Goal: Task Accomplishment & Management: Manage account settings

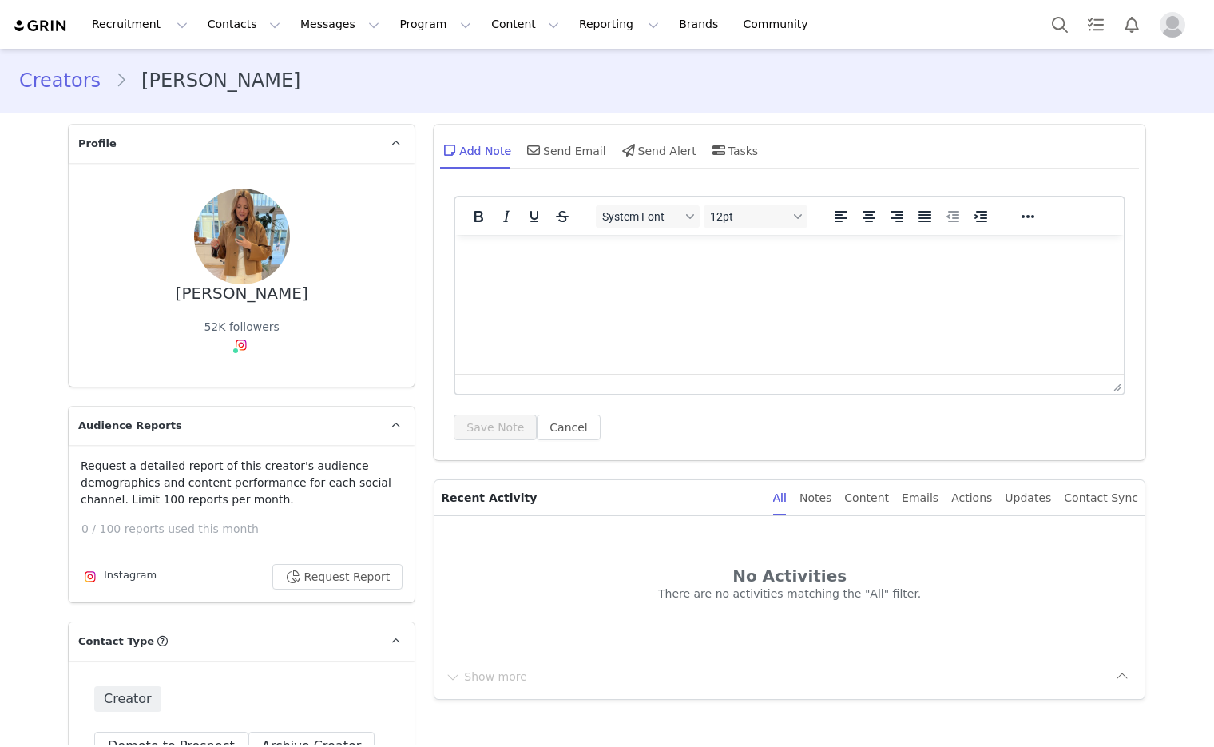
select select
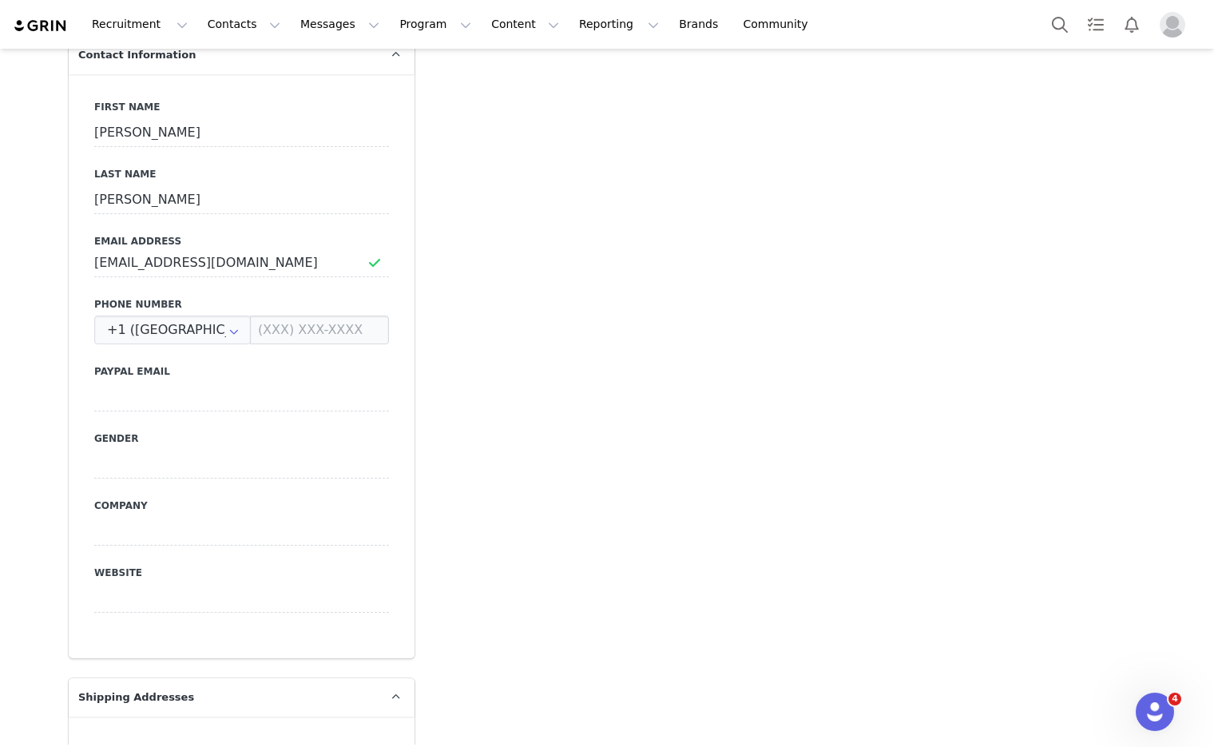
scroll to position [1134, 0]
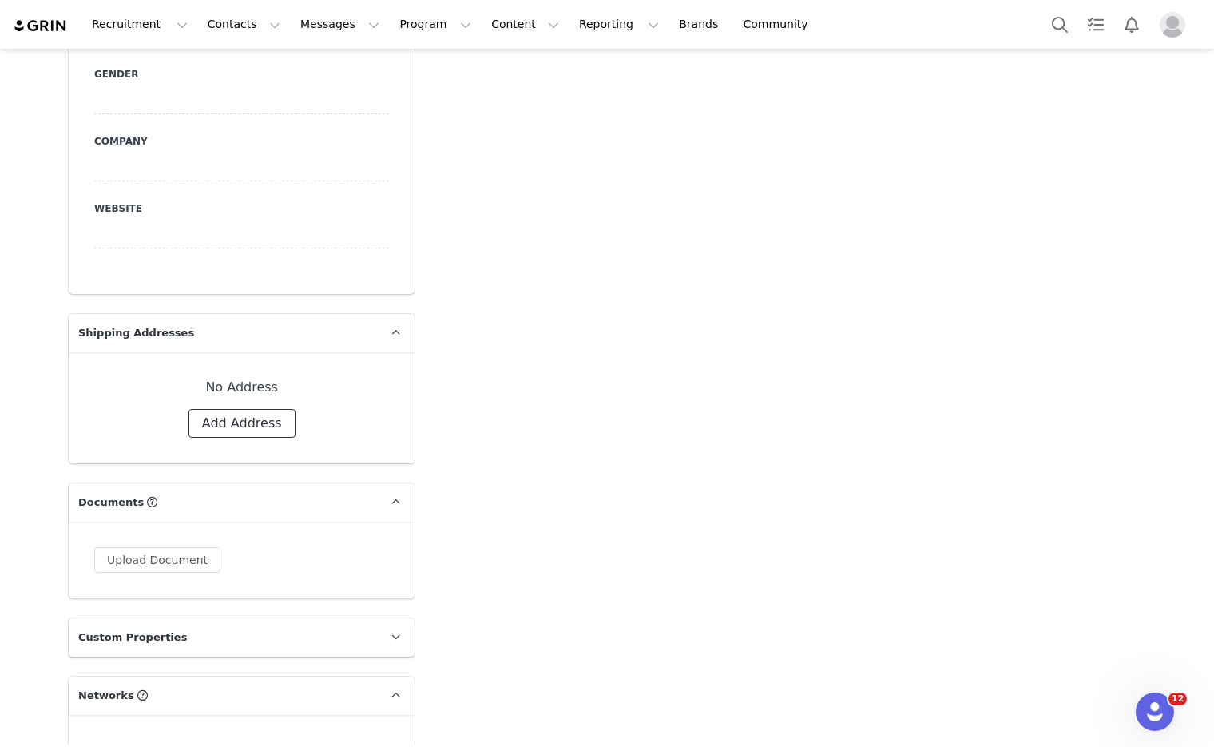
click at [231, 409] on button "Add Address" at bounding box center [241, 423] width 107 height 29
select select
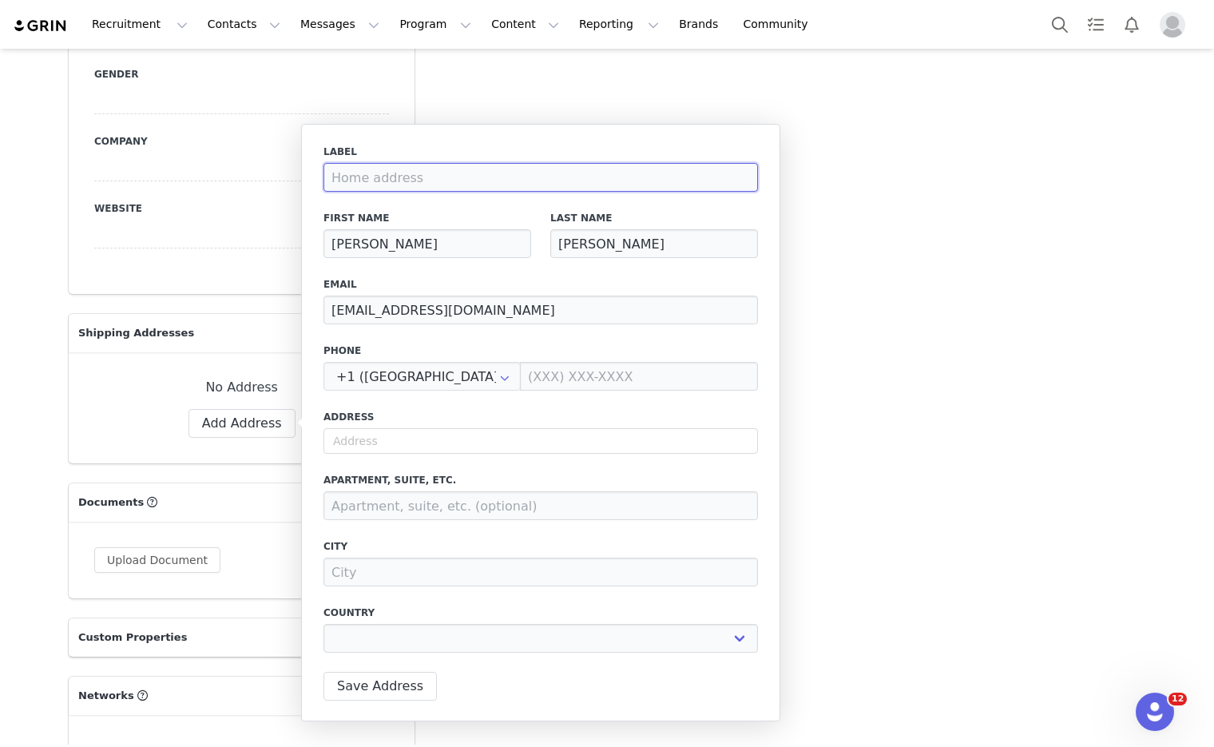
click at [369, 170] on input at bounding box center [540, 177] width 434 height 29
type input "P"
select select
type input "Pr"
select select
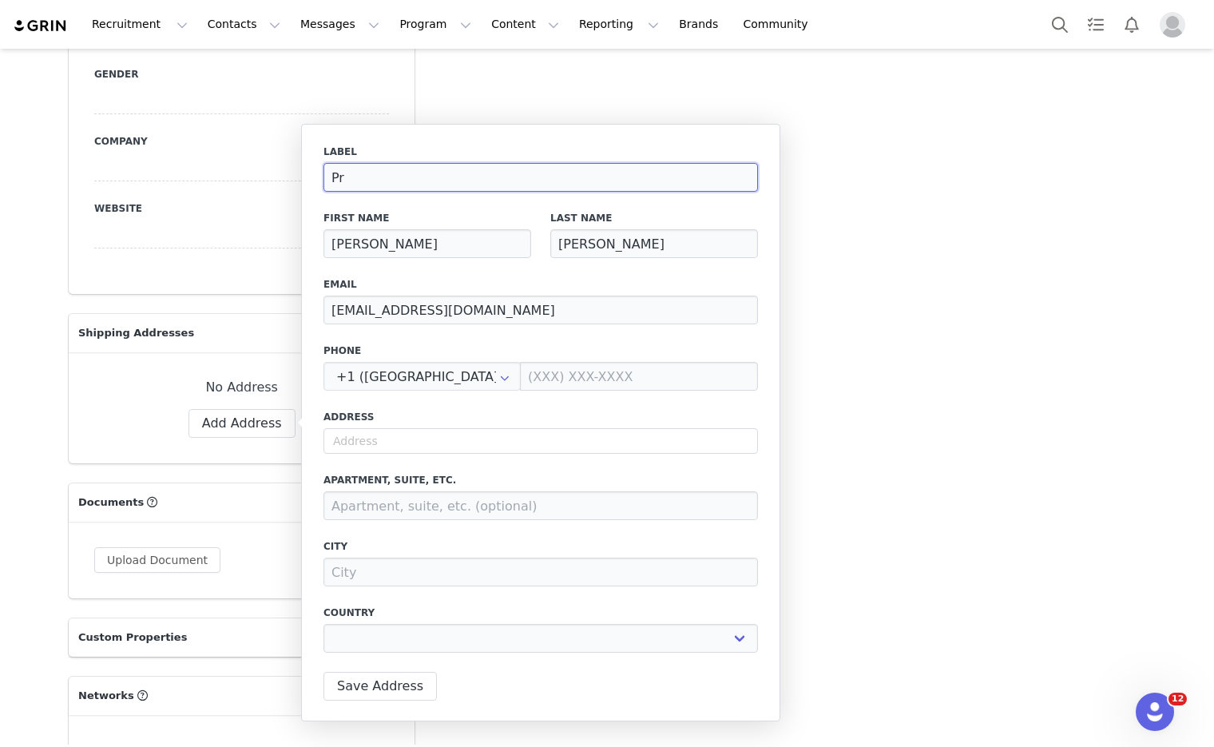
type input "Pri"
select select
type input "Prim"
select select
type input "Prima"
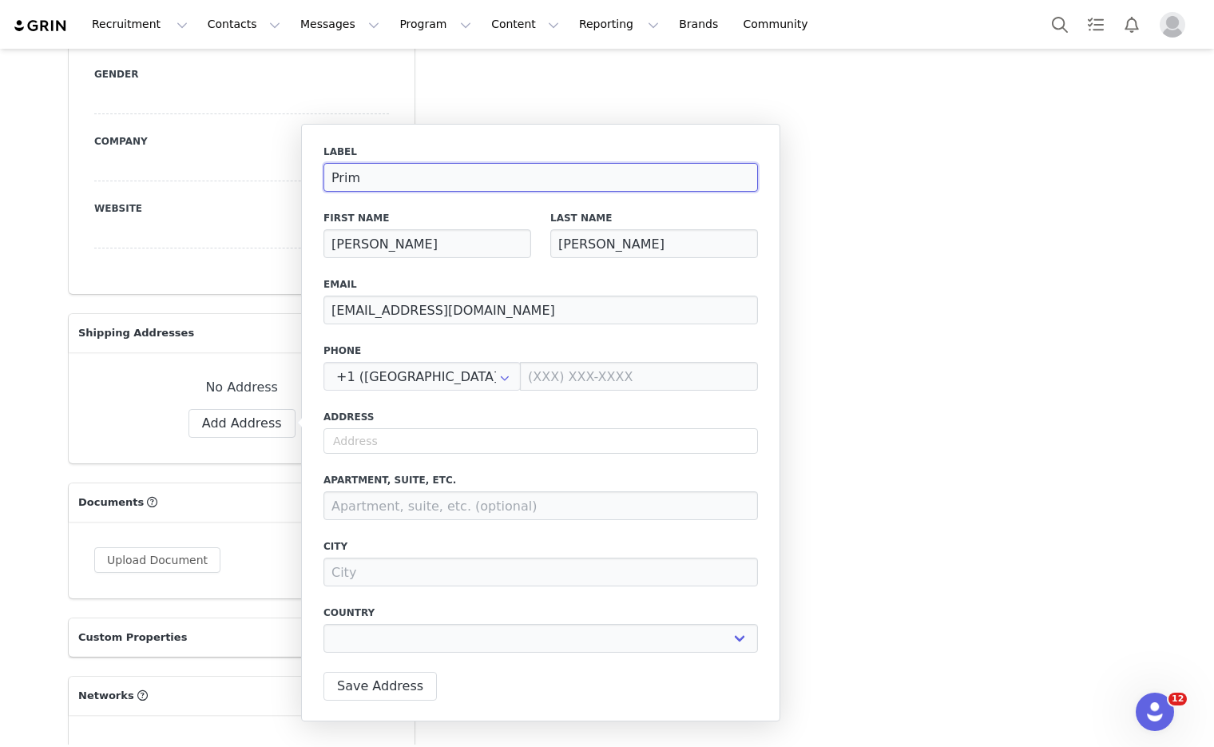
select select
type input "Primar"
select select
type input "Primary"
select select
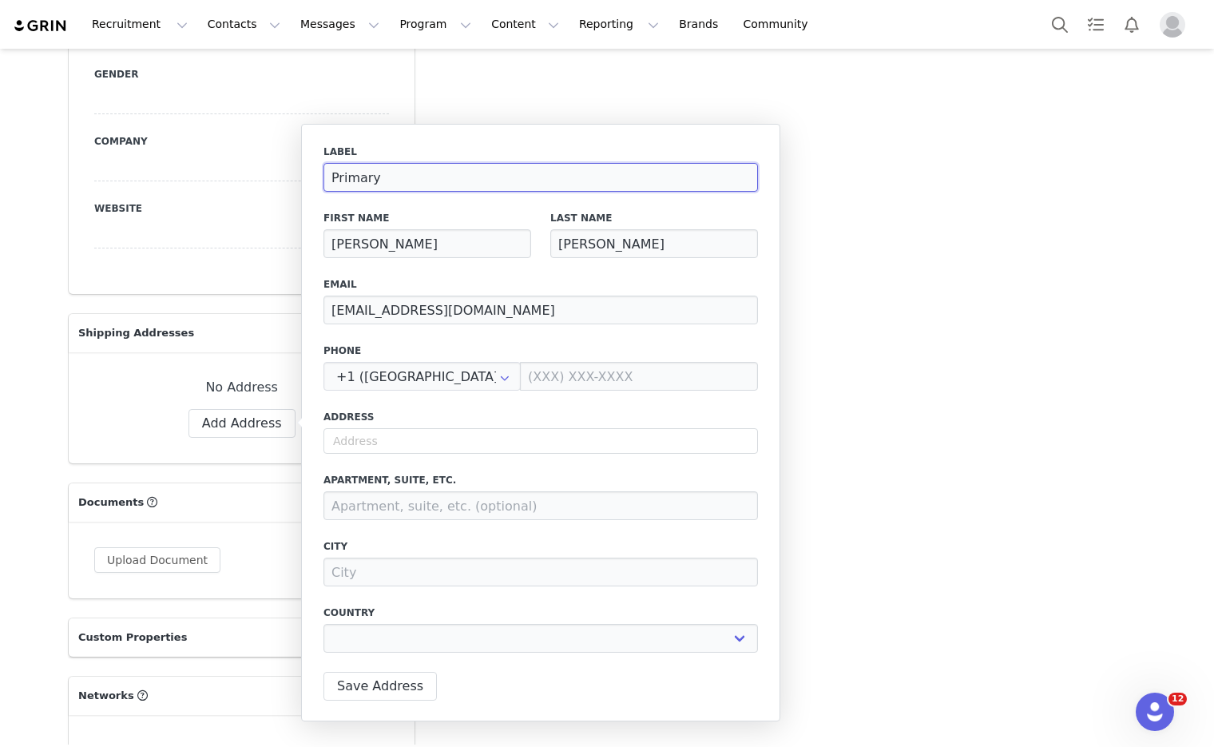
type input "Primary"
select select
type input "Primary"
click at [455, 437] on input "text" at bounding box center [540, 441] width 434 height 26
type input "H"
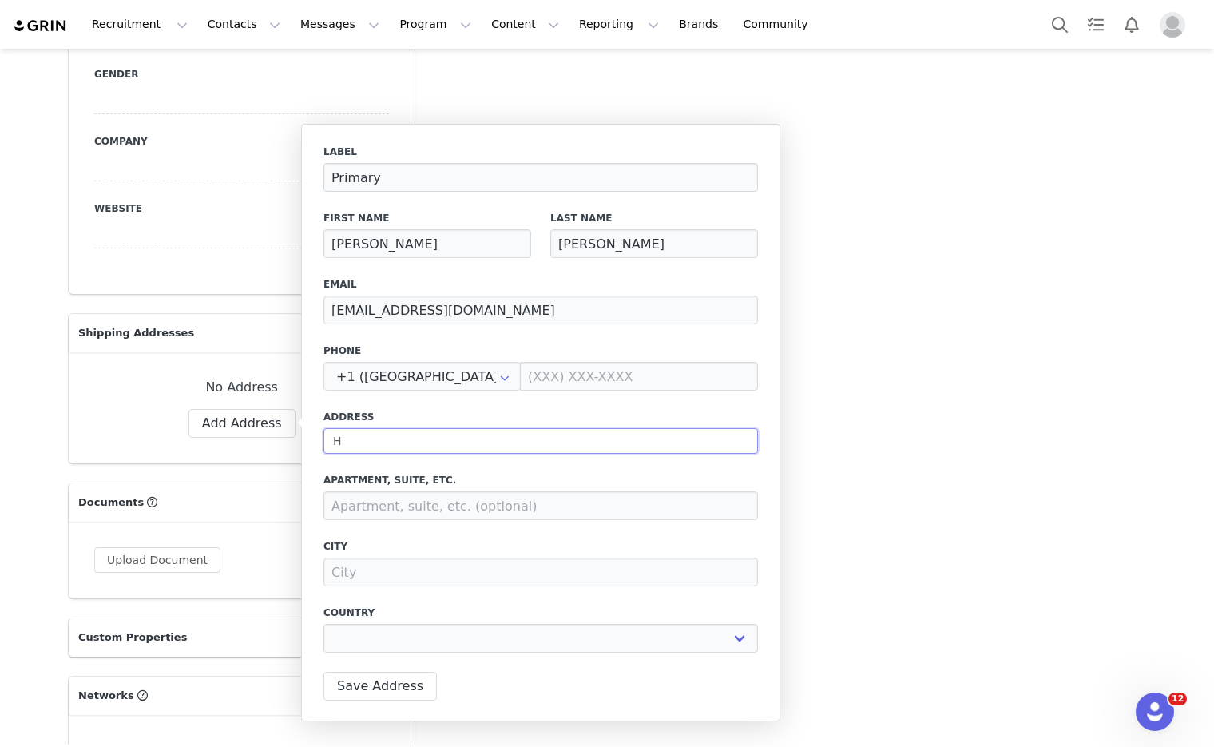
select select
type input "Hi"
select select
type input "Hil"
select select
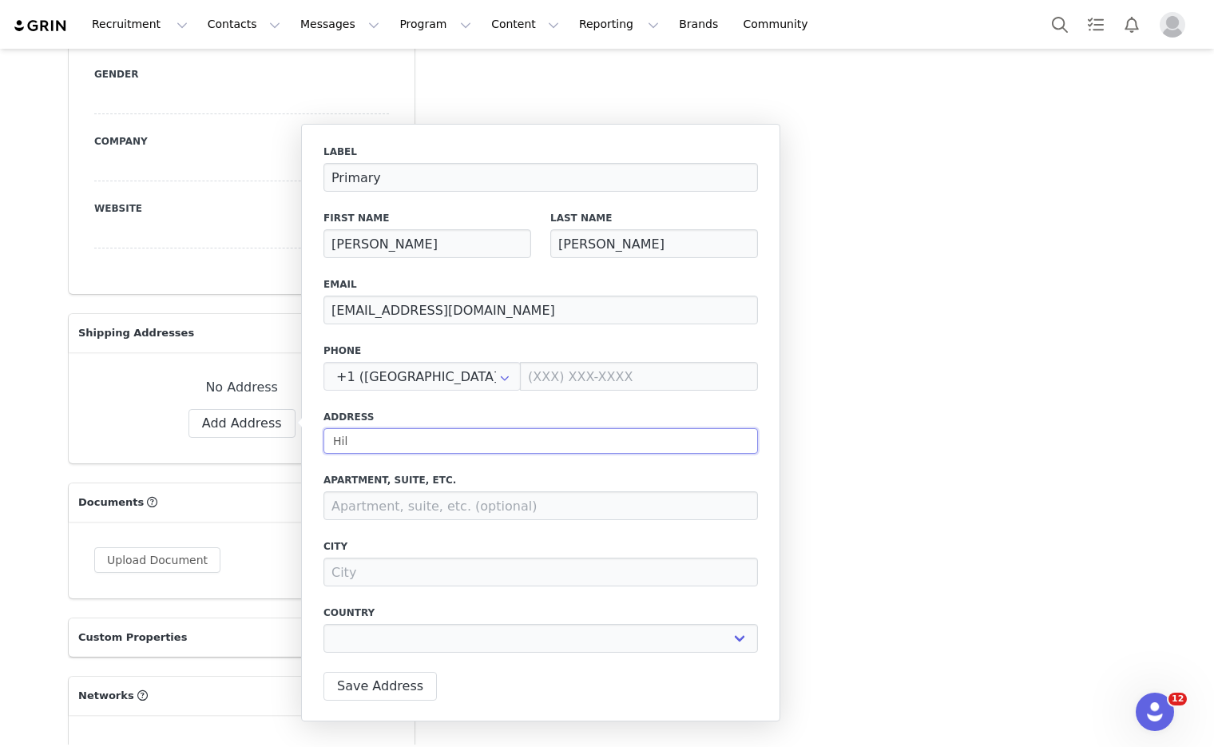
type input "Hill"
select select
type input "Hills"
select select
type input "Hillsi"
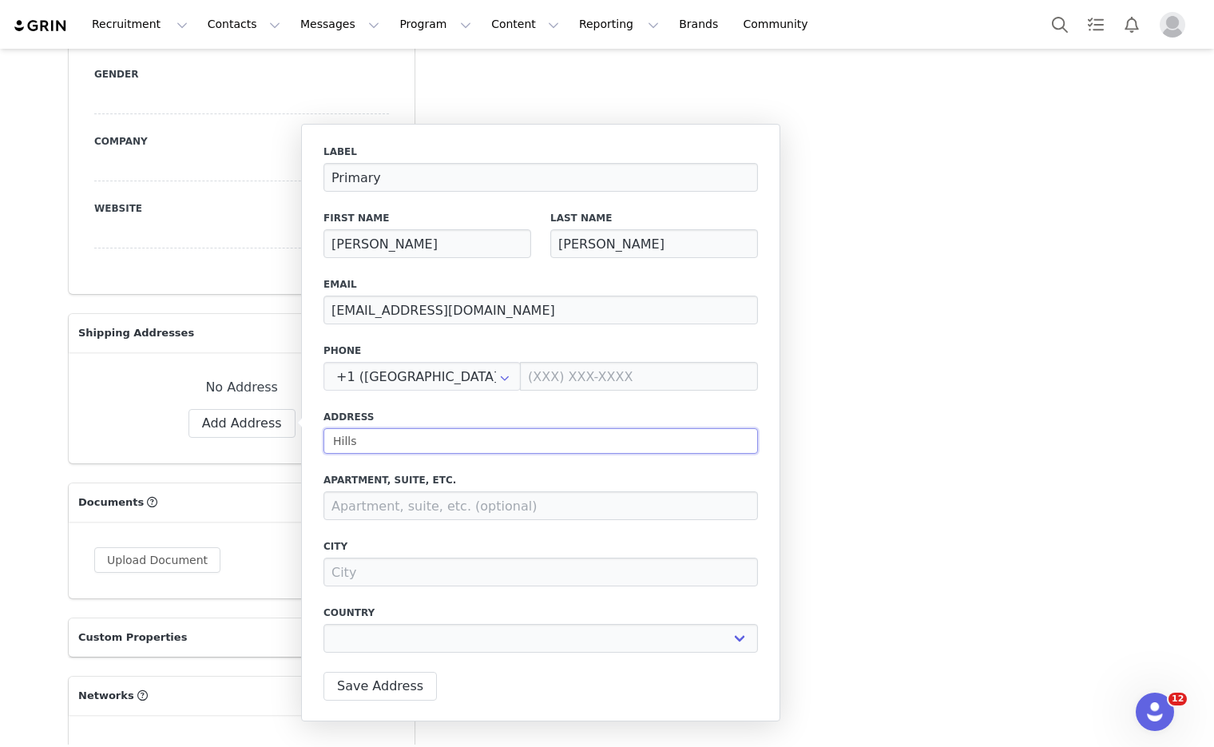
select select
type input "Hillsid"
select select
type input "Hillside"
select select
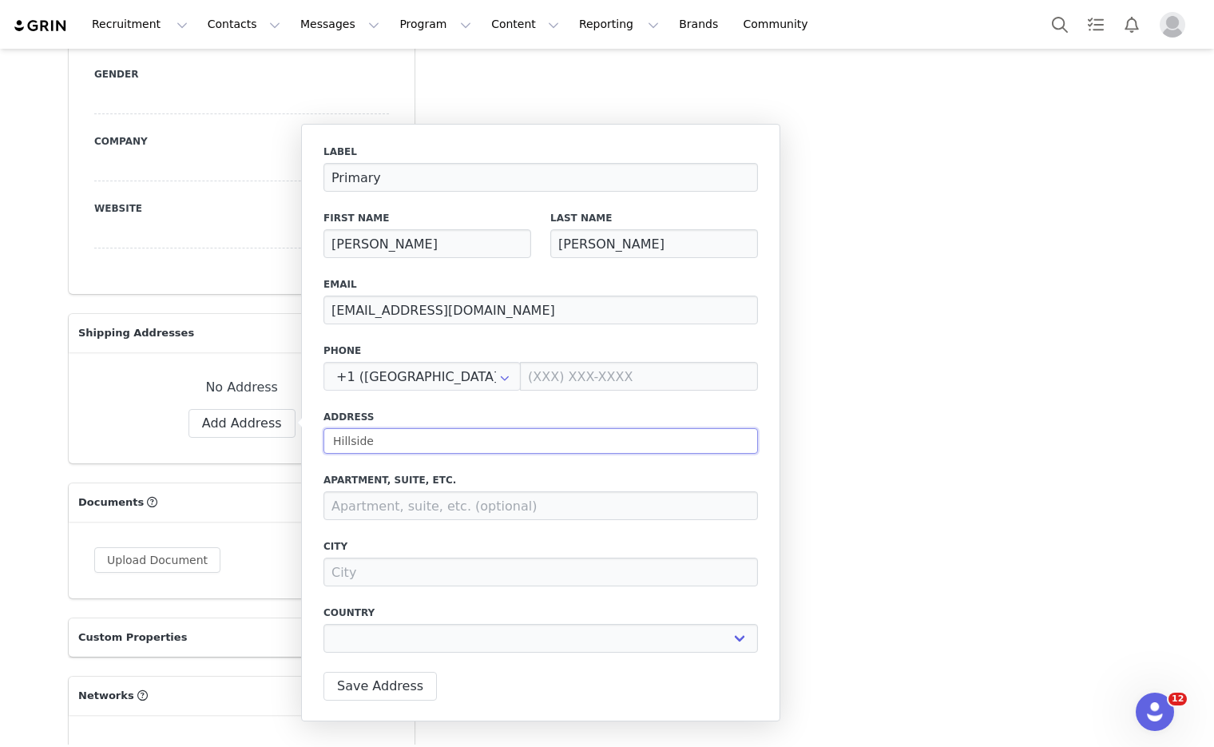
type input "Hillside"
select select
type input "Hillside H"
select select
type input "Hillside Ho"
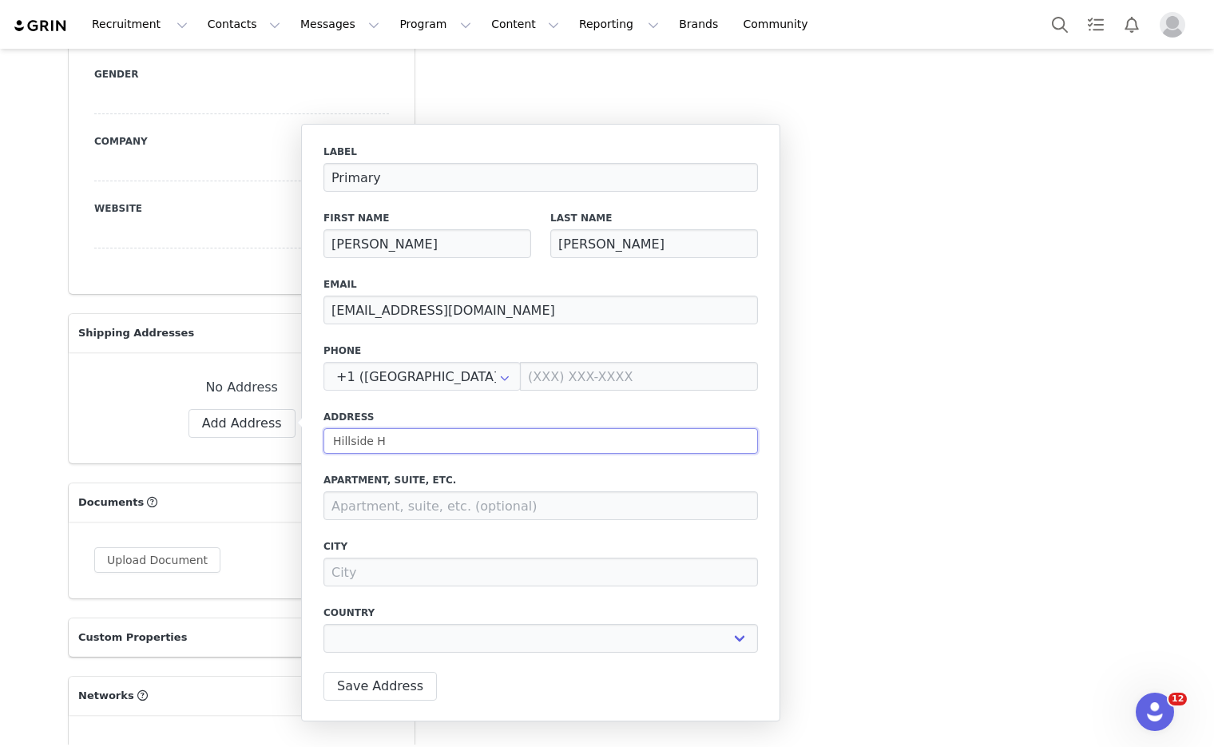
select select
type input "Hillside Hou"
select select
type input "Hillside Hous"
select select
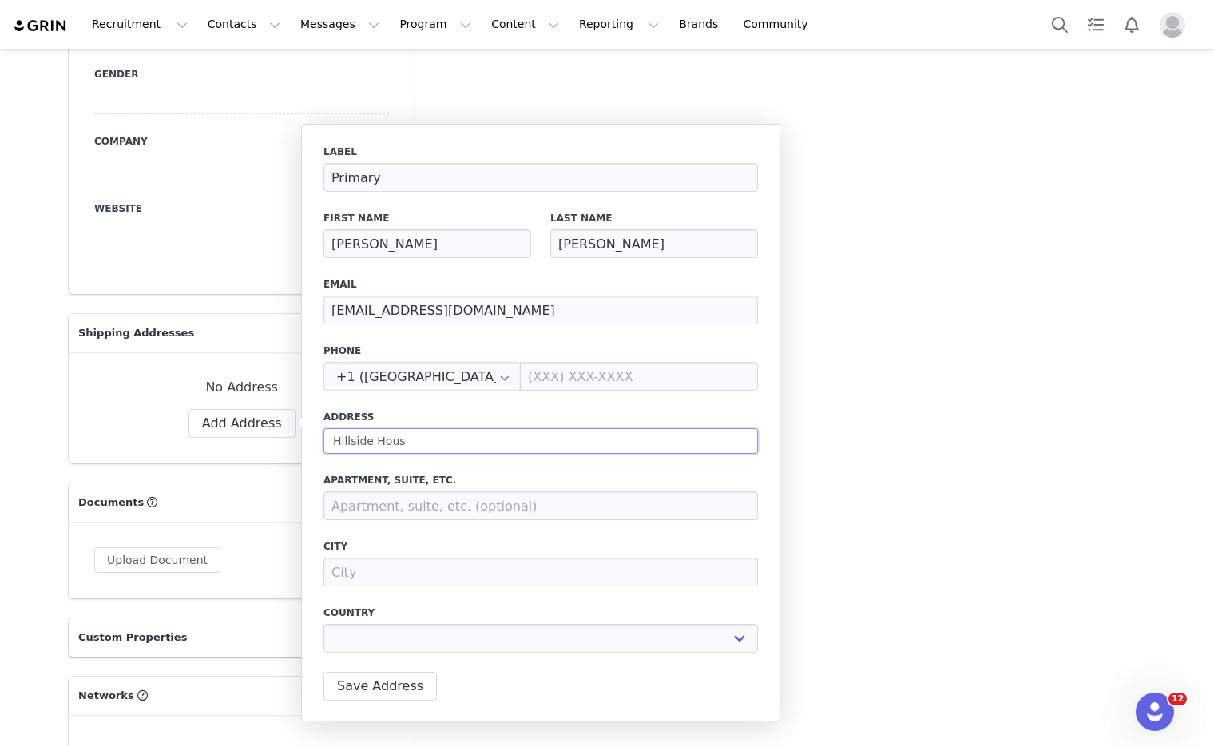
type input "[GEOGRAPHIC_DATA]"
select select
type input "[GEOGRAPHIC_DATA]"
select select
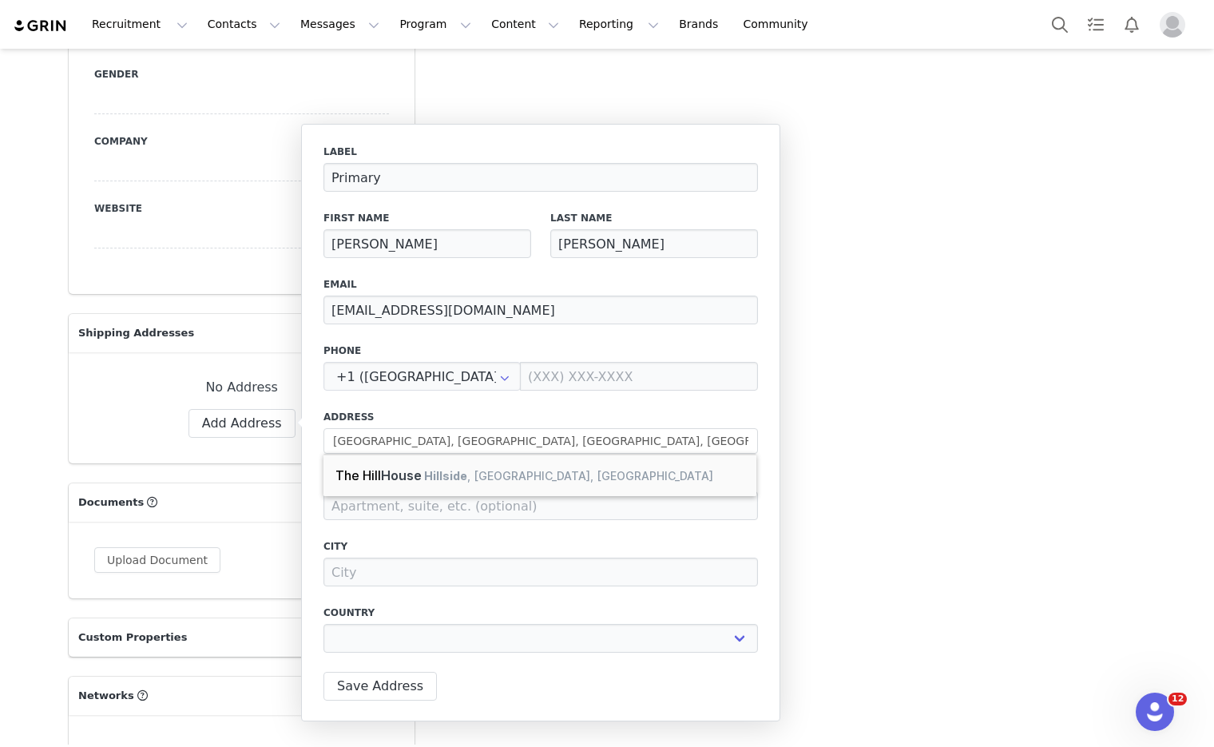
type input "Hillhead Of Hedderwick"
type input "Hillside"
select select "[object Object]"
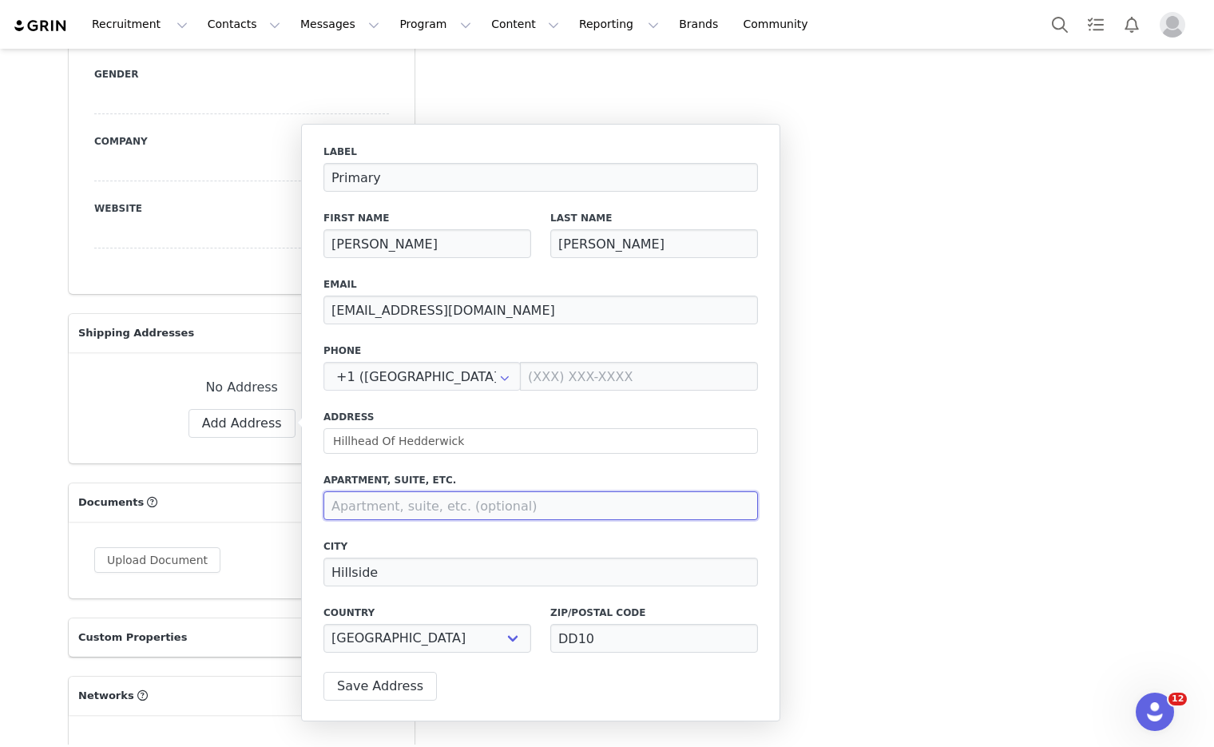
click at [388, 500] on input at bounding box center [540, 505] width 434 height 29
paste input "[GEOGRAPHIC_DATA]"
type input "[GEOGRAPHIC_DATA]"
drag, startPoint x: 502, startPoint y: 438, endPoint x: 329, endPoint y: 438, distance: 173.3
click at [329, 438] on input "Hillhead Of Hedderwick" at bounding box center [540, 441] width 434 height 26
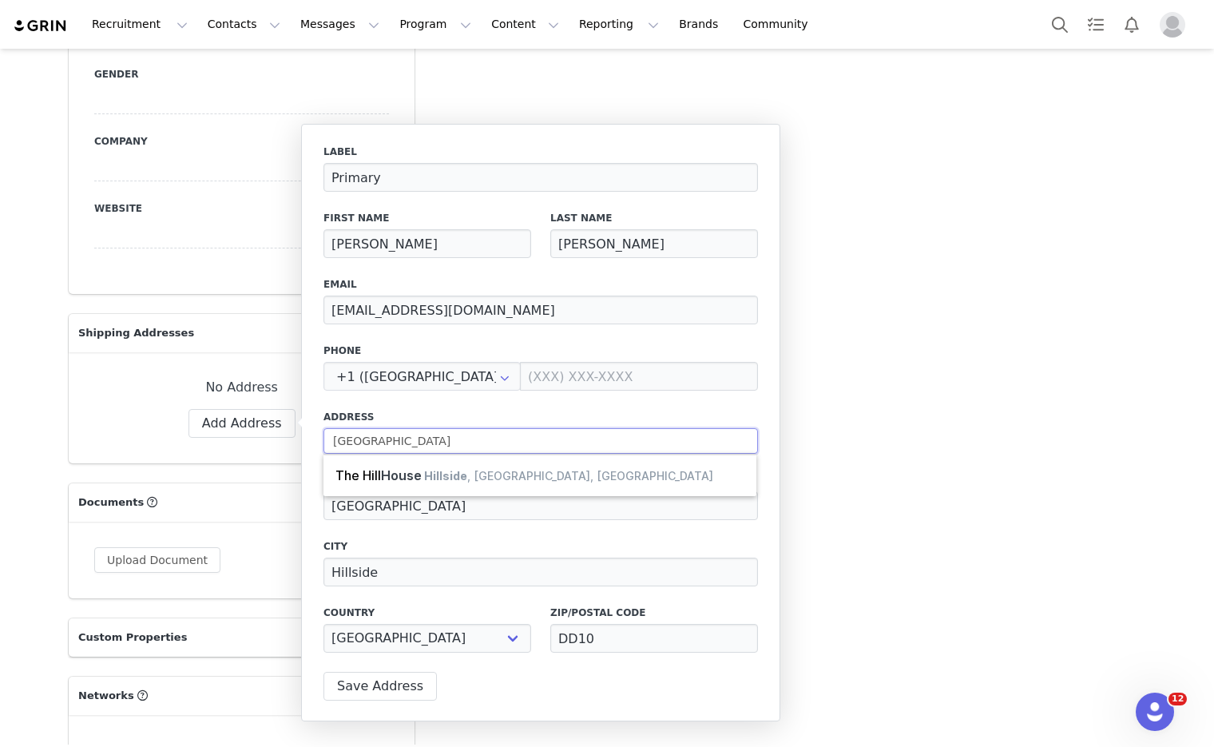
type input "[GEOGRAPHIC_DATA]"
click at [474, 416] on label "Address" at bounding box center [540, 417] width 434 height 14
drag, startPoint x: 619, startPoint y: 637, endPoint x: 544, endPoint y: 637, distance: 75.1
click at [544, 637] on div "Zip/Postal Code DD10" at bounding box center [654, 629] width 227 height 66
type input "HP38QD"
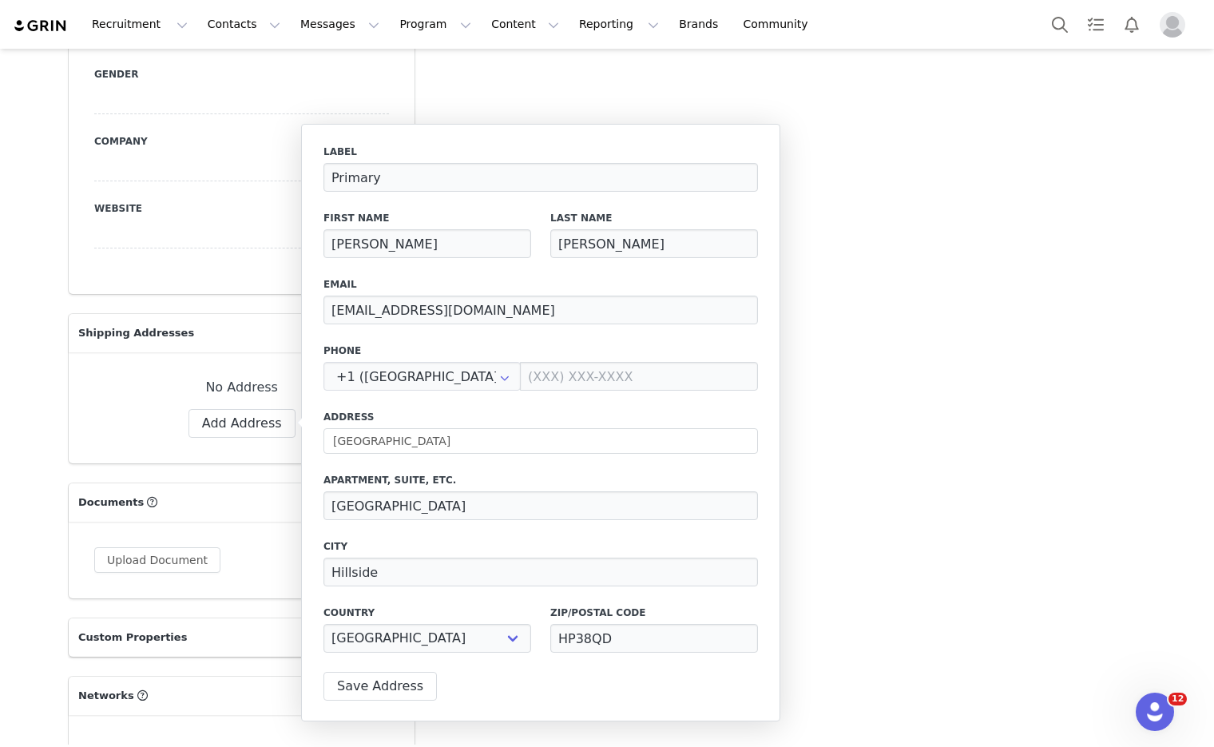
click at [653, 667] on div "Label Primary First Name [PERSON_NAME] Last Name [PERSON_NAME] Email [EMAIL_ADD…" at bounding box center [540, 422] width 479 height 597
drag, startPoint x: 517, startPoint y: 580, endPoint x: 310, endPoint y: 580, distance: 207.6
click at [310, 580] on div "Label Primary First Name [PERSON_NAME] Last Name [PERSON_NAME] Email [EMAIL_ADD…" at bounding box center [540, 422] width 479 height 597
drag, startPoint x: 386, startPoint y: 574, endPoint x: 286, endPoint y: 574, distance: 99.8
click at [286, 574] on body "Recruitment Recruitment Creator Search Curated Lists Landing Pages Web Extensio…" at bounding box center [607, 373] width 1214 height 747
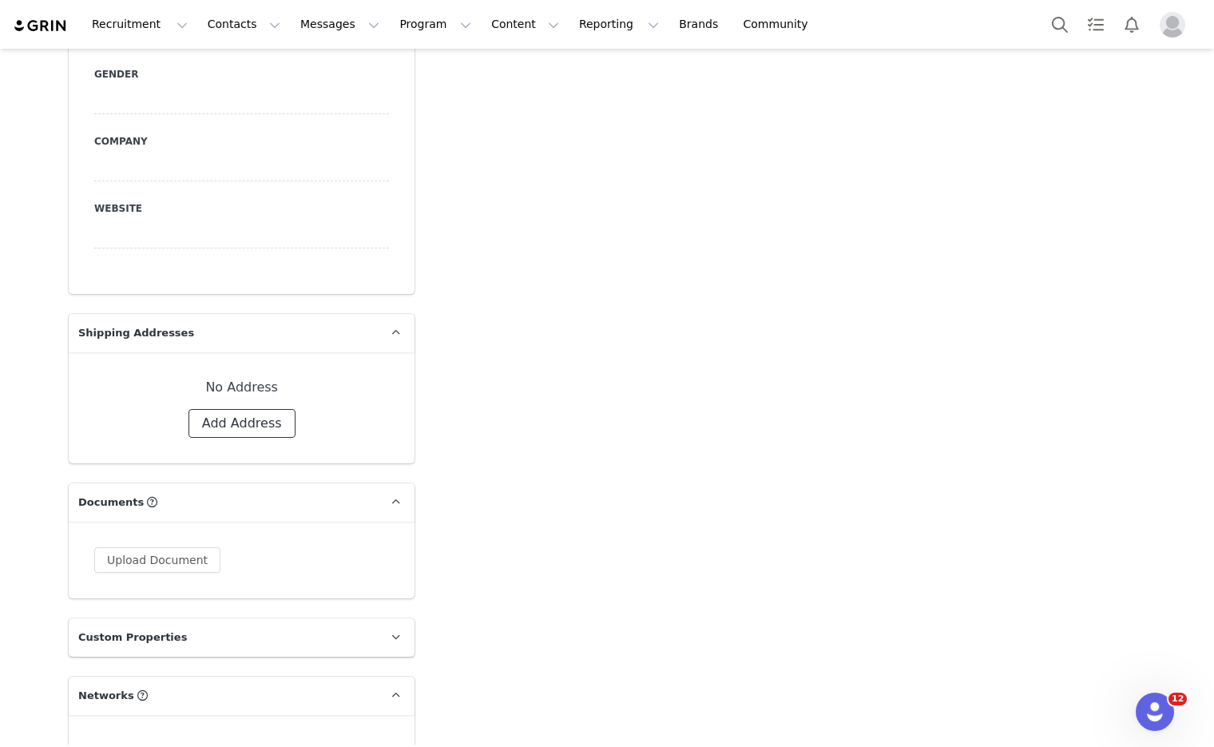
click at [258, 414] on button "Add Address" at bounding box center [241, 423] width 107 height 29
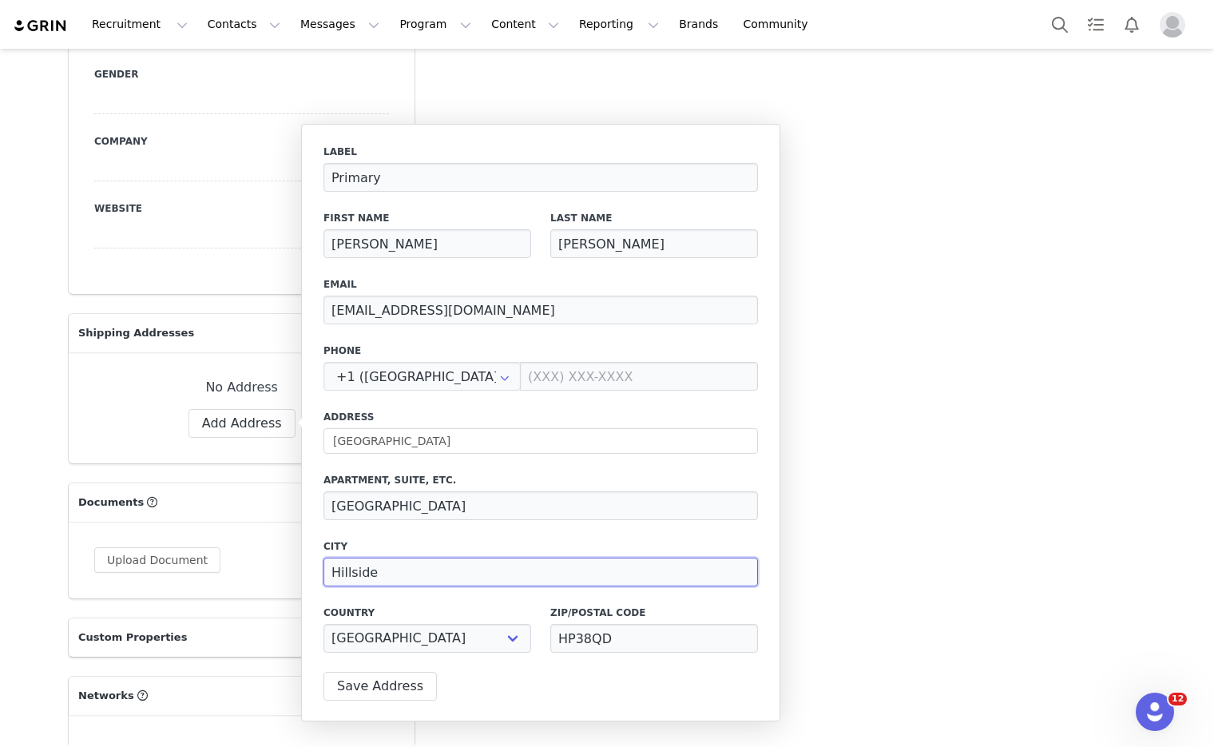
drag, startPoint x: 395, startPoint y: 574, endPoint x: 332, endPoint y: 574, distance: 63.1
click at [332, 574] on input "Hillside" at bounding box center [540, 571] width 434 height 29
type input "Herts"
click at [385, 686] on button "Save Address" at bounding box center [379, 686] width 113 height 29
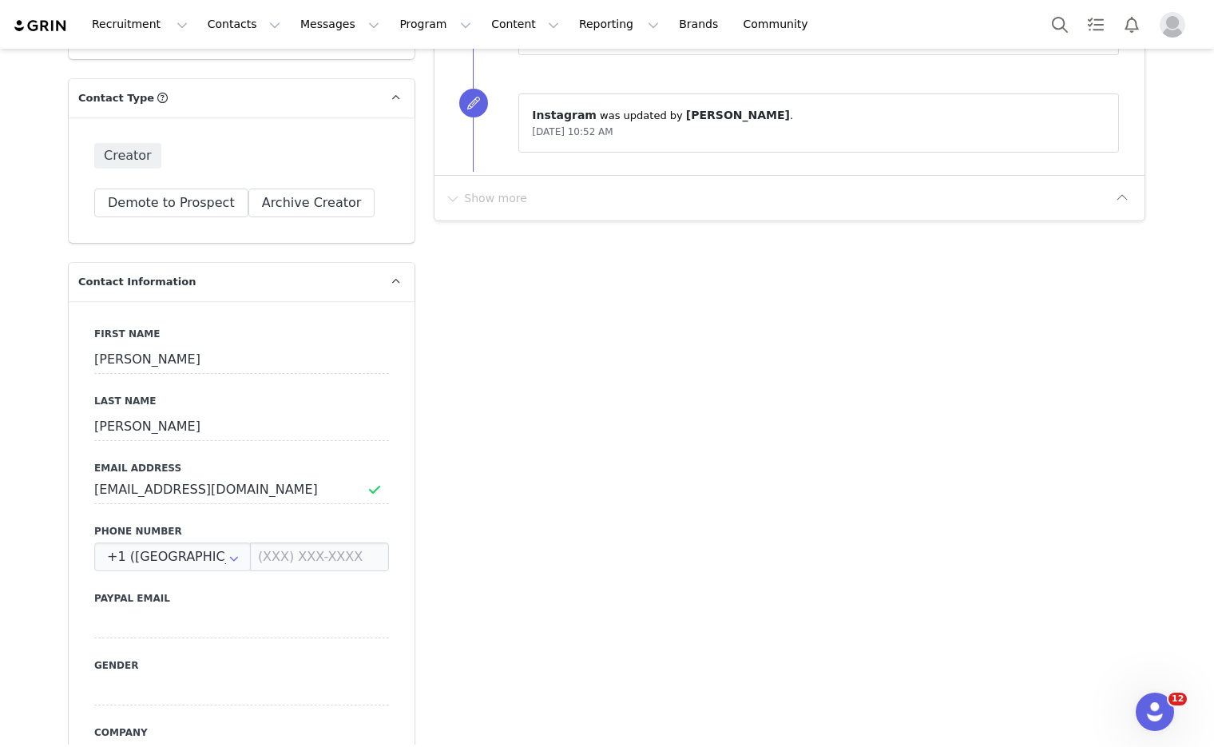
scroll to position [544, 0]
click at [111, 355] on input "[PERSON_NAME]" at bounding box center [241, 358] width 295 height 29
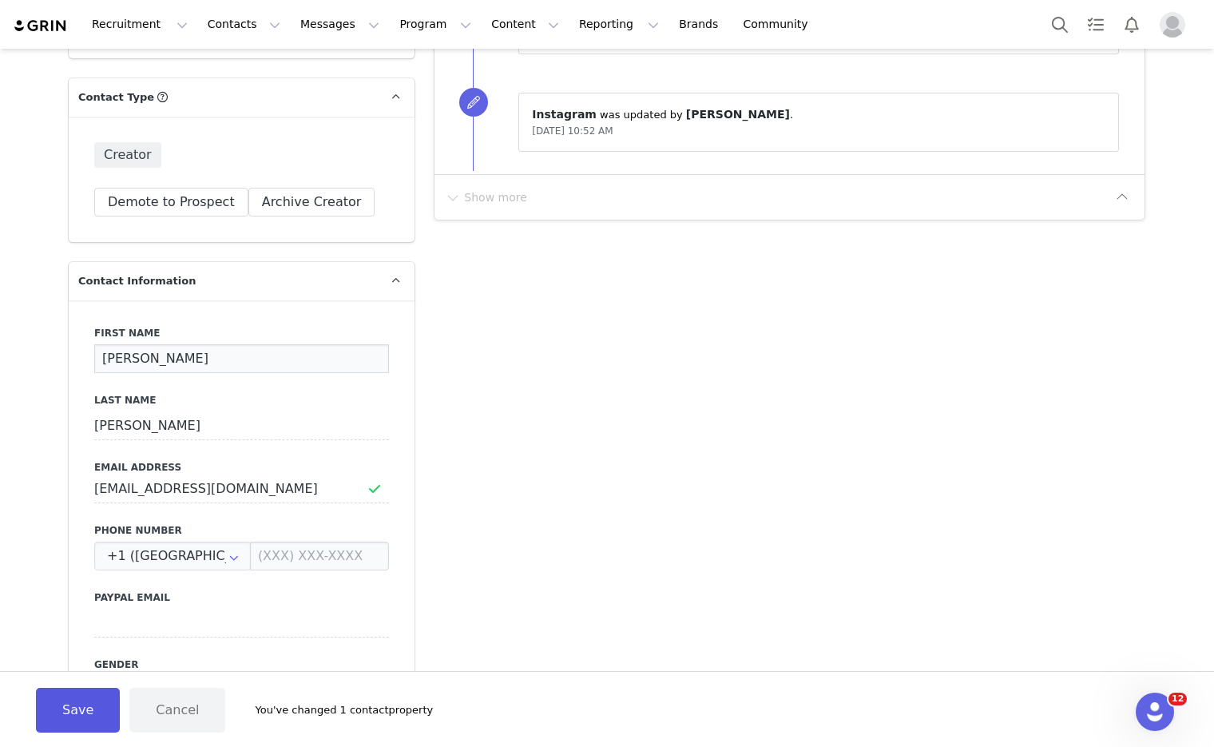
type input "[PERSON_NAME]"
click at [79, 711] on button "Save" at bounding box center [78, 710] width 84 height 45
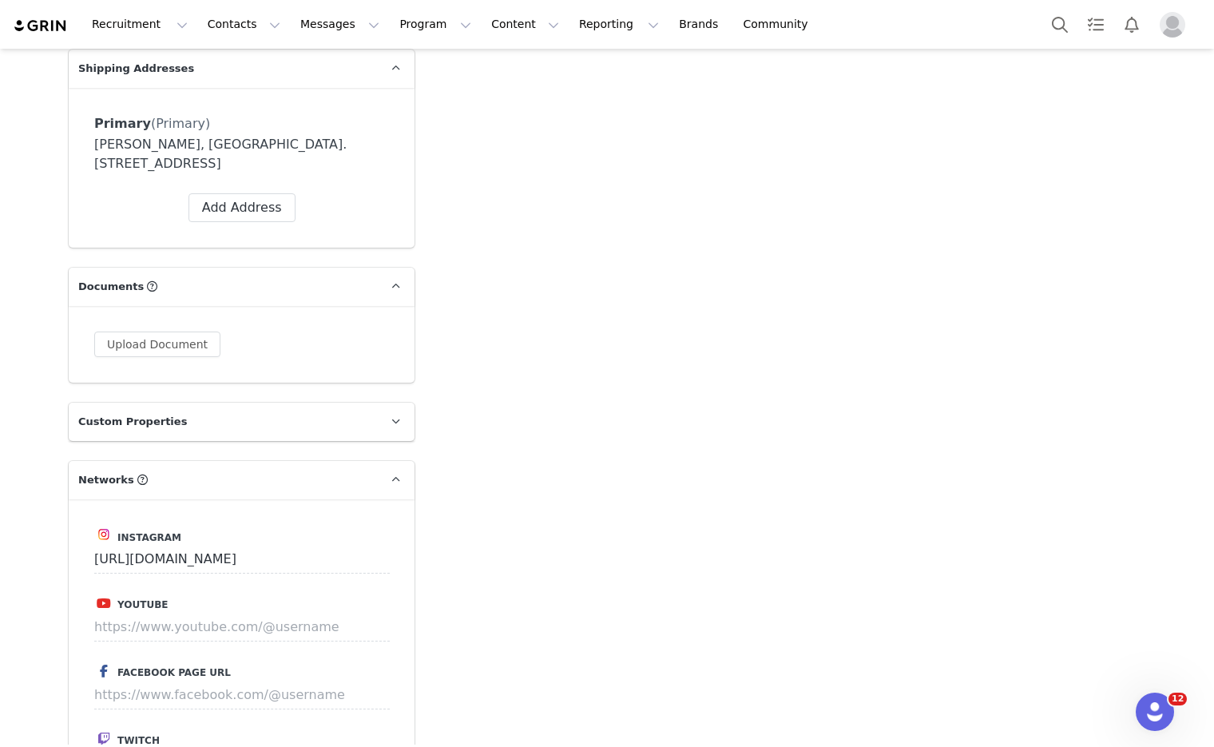
scroll to position [1854, 0]
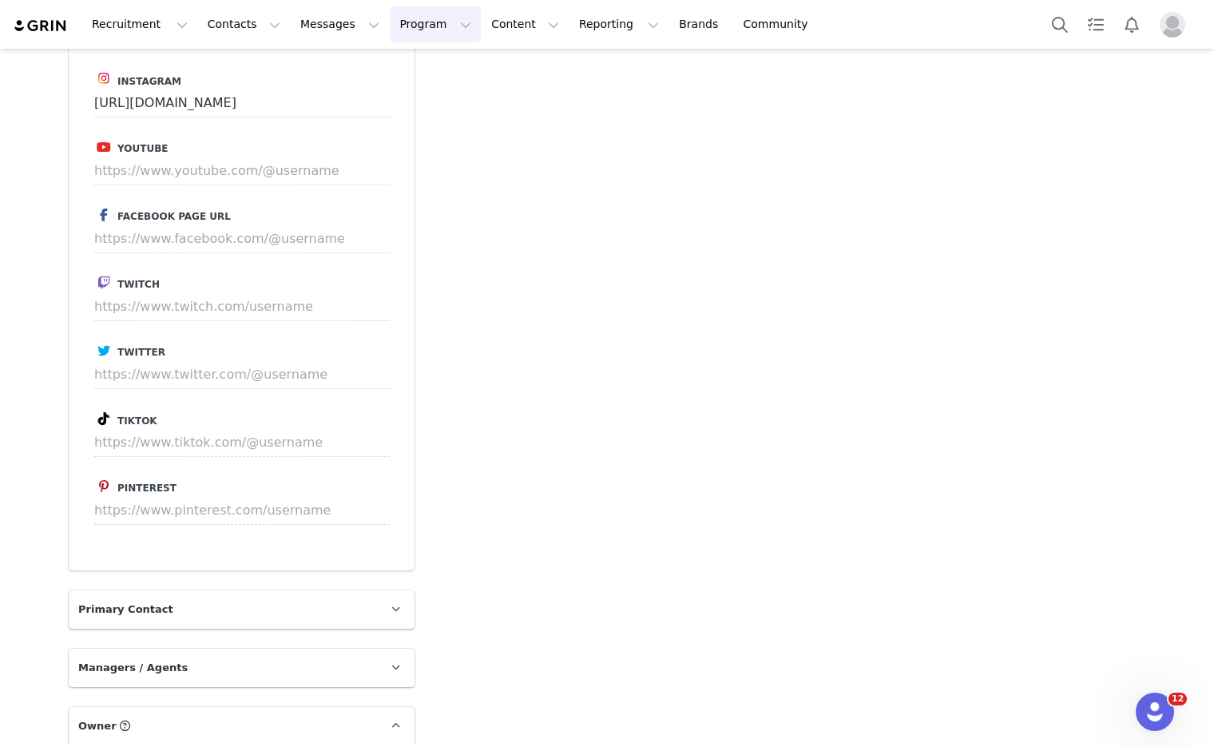
click at [411, 26] on button "Program Program" at bounding box center [435, 24] width 91 height 36
click at [539, 509] on div "Add Note Send Email Send Alert Tasks System Font 12pt To open the popup, press …" at bounding box center [789, 100] width 731 height 3679
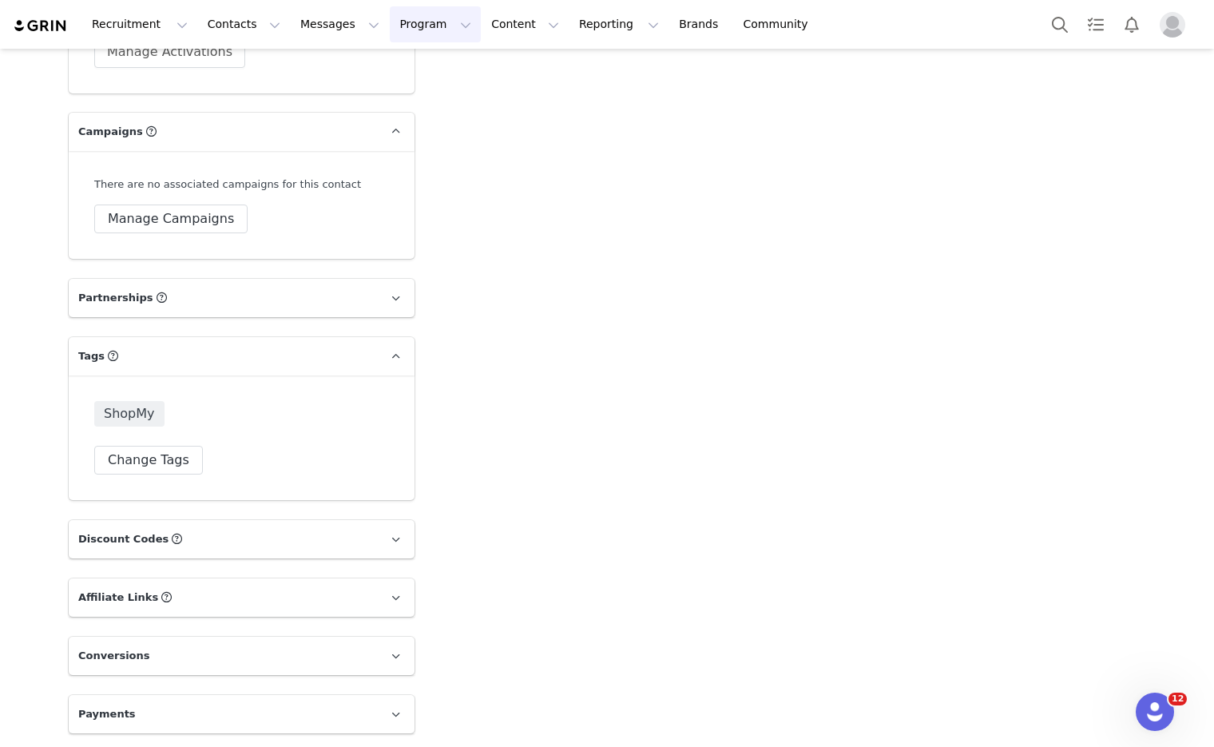
scroll to position [2819, 0]
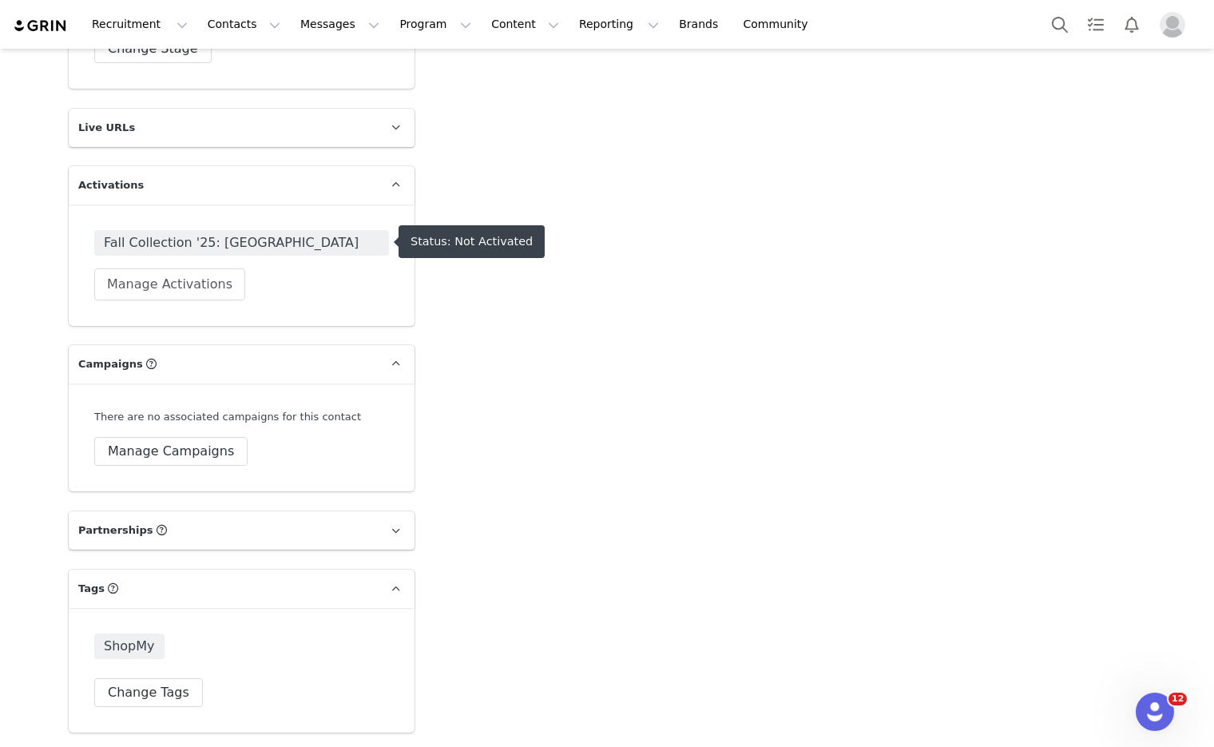
click at [205, 233] on span "Fall Collection '25: [GEOGRAPHIC_DATA]" at bounding box center [242, 242] width 276 height 19
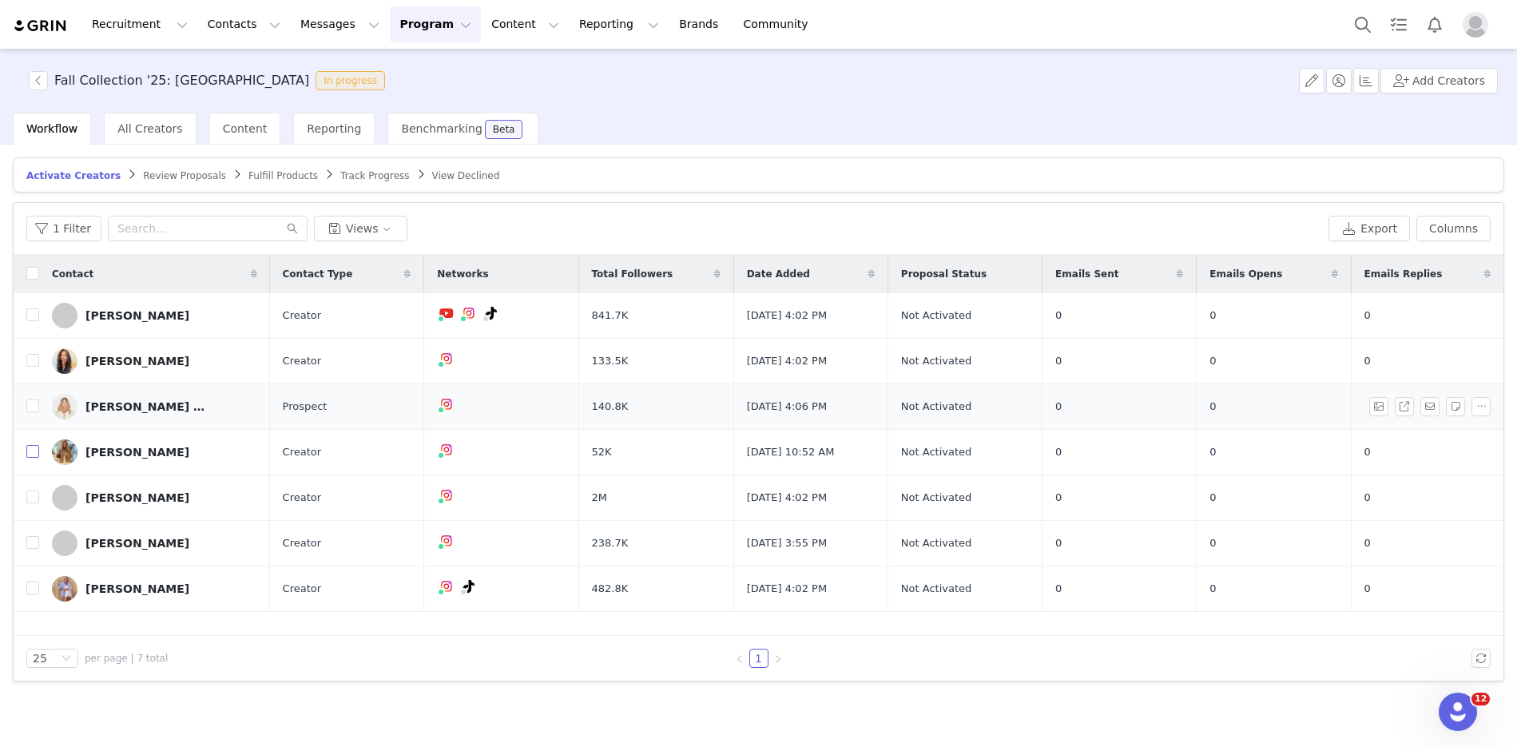
click at [32, 453] on input "checkbox" at bounding box center [32, 451] width 13 height 13
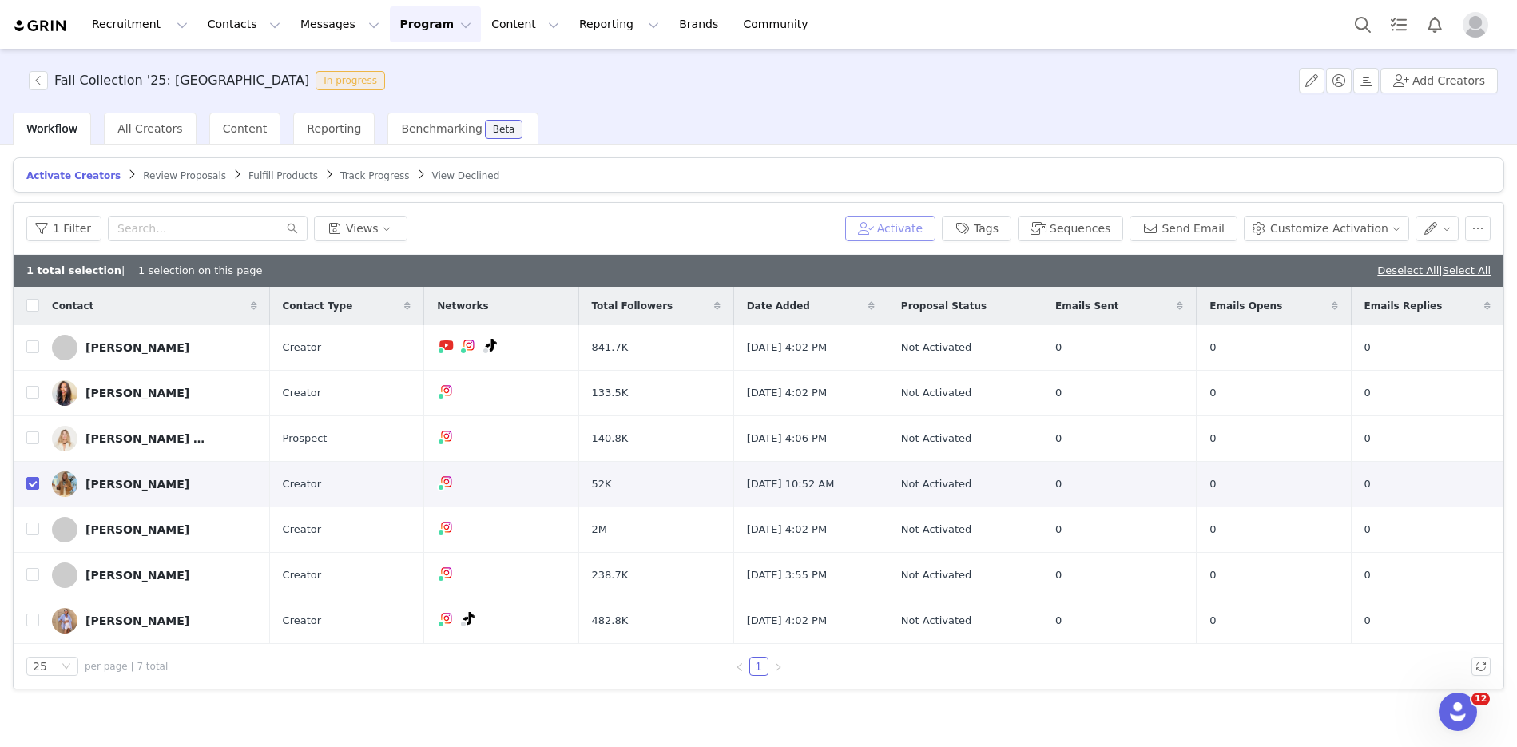
click at [934, 227] on button "Activate" at bounding box center [890, 229] width 90 height 26
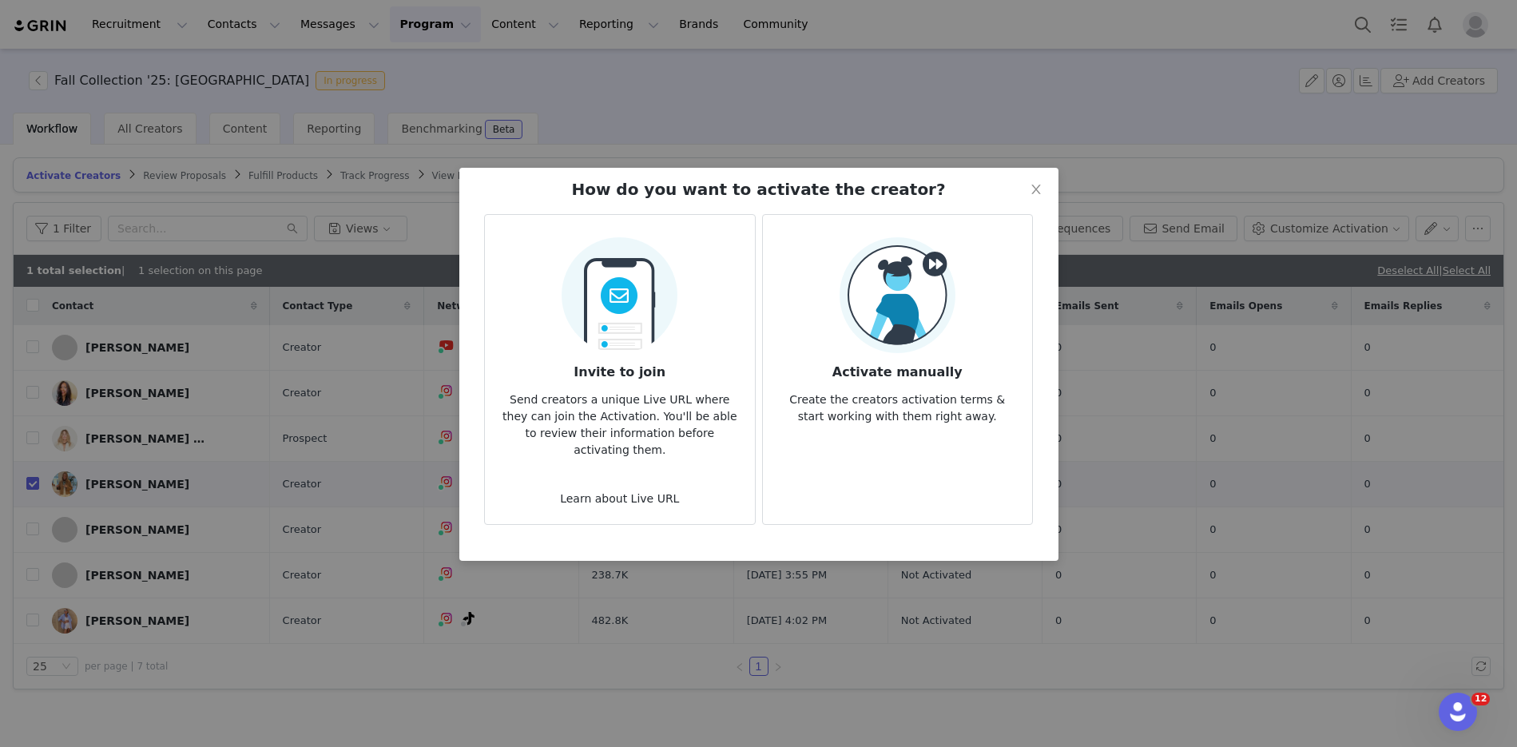
click at [895, 382] on p "Create the creators activation terms & start working with them right away." at bounding box center [897, 403] width 244 height 43
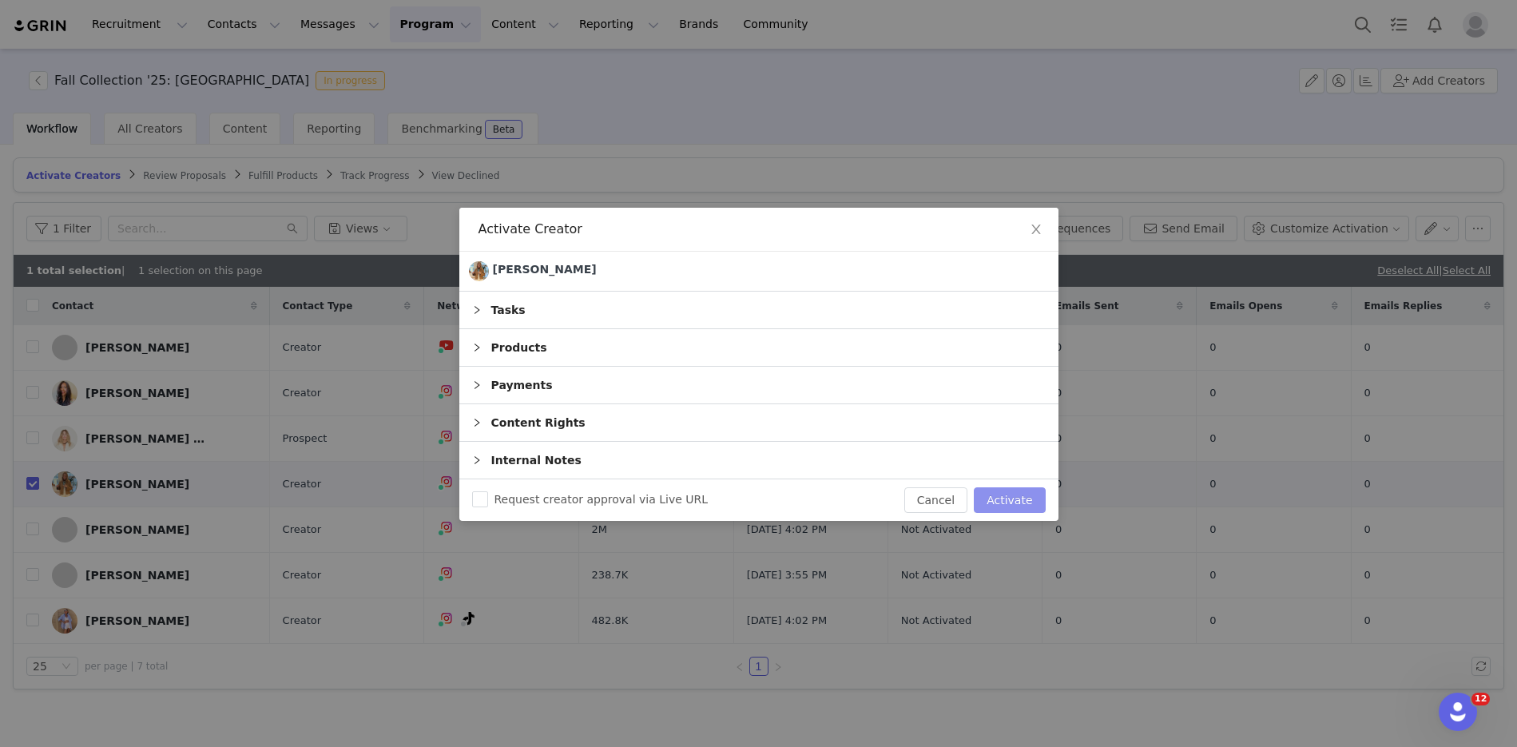
click at [1002, 501] on button "Activate" at bounding box center [1008, 500] width 71 height 26
checkbox input "false"
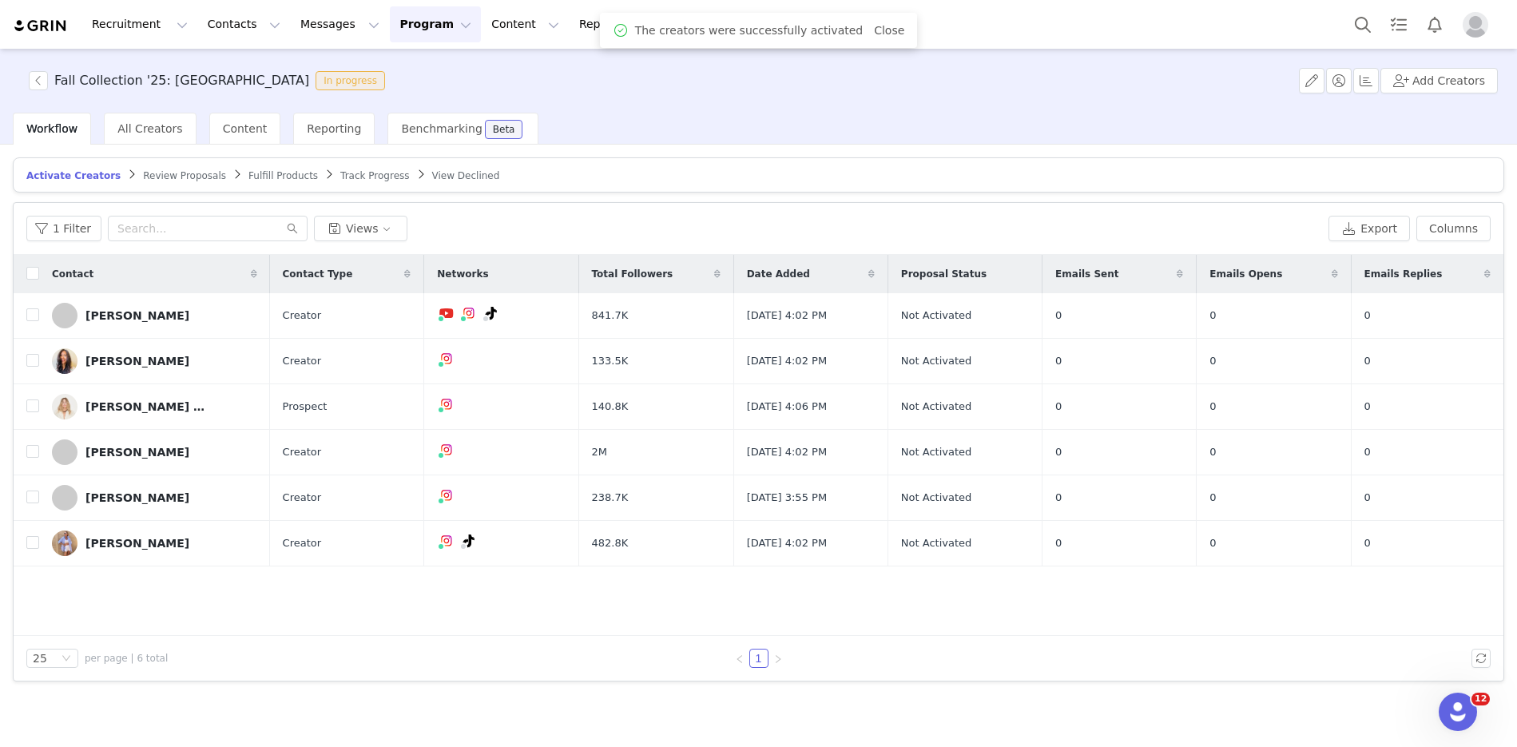
click at [259, 172] on span "Fulfill Products" at bounding box center [282, 175] width 69 height 11
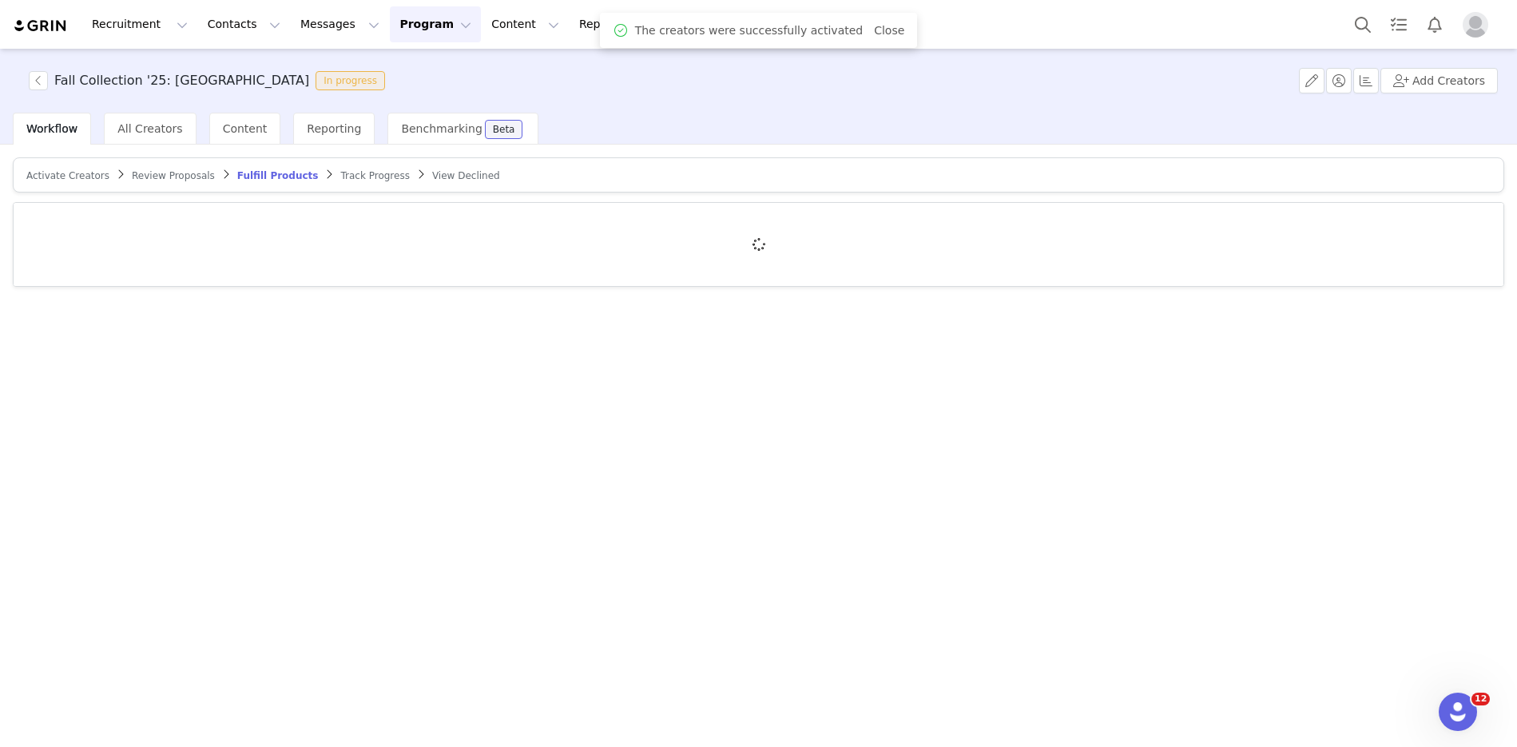
click at [176, 175] on span "Review Proposals" at bounding box center [173, 175] width 83 height 11
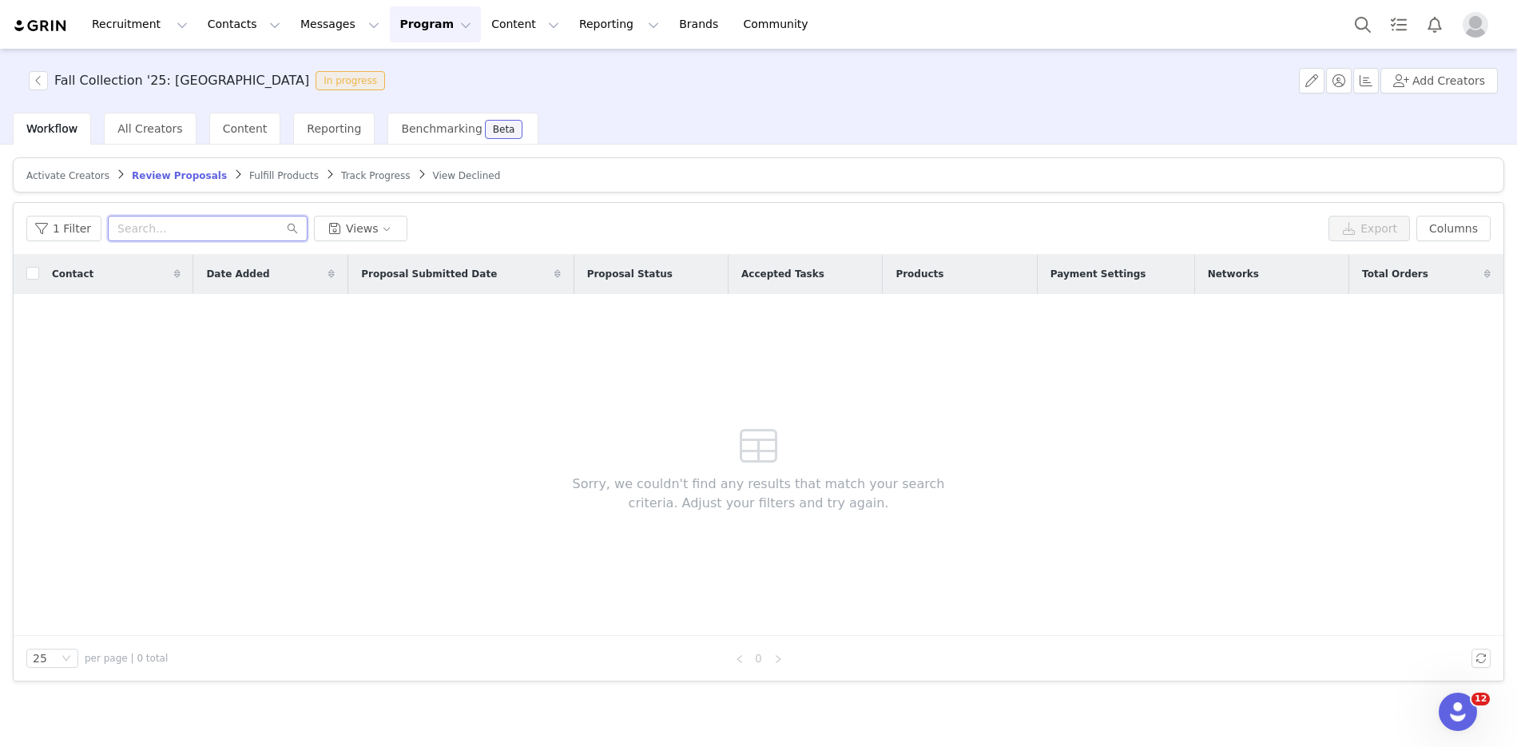
click at [188, 224] on input "text" at bounding box center [208, 229] width 200 height 26
type input "[PERSON_NAME]"
click at [282, 170] on span "Fulfill Products" at bounding box center [283, 175] width 69 height 11
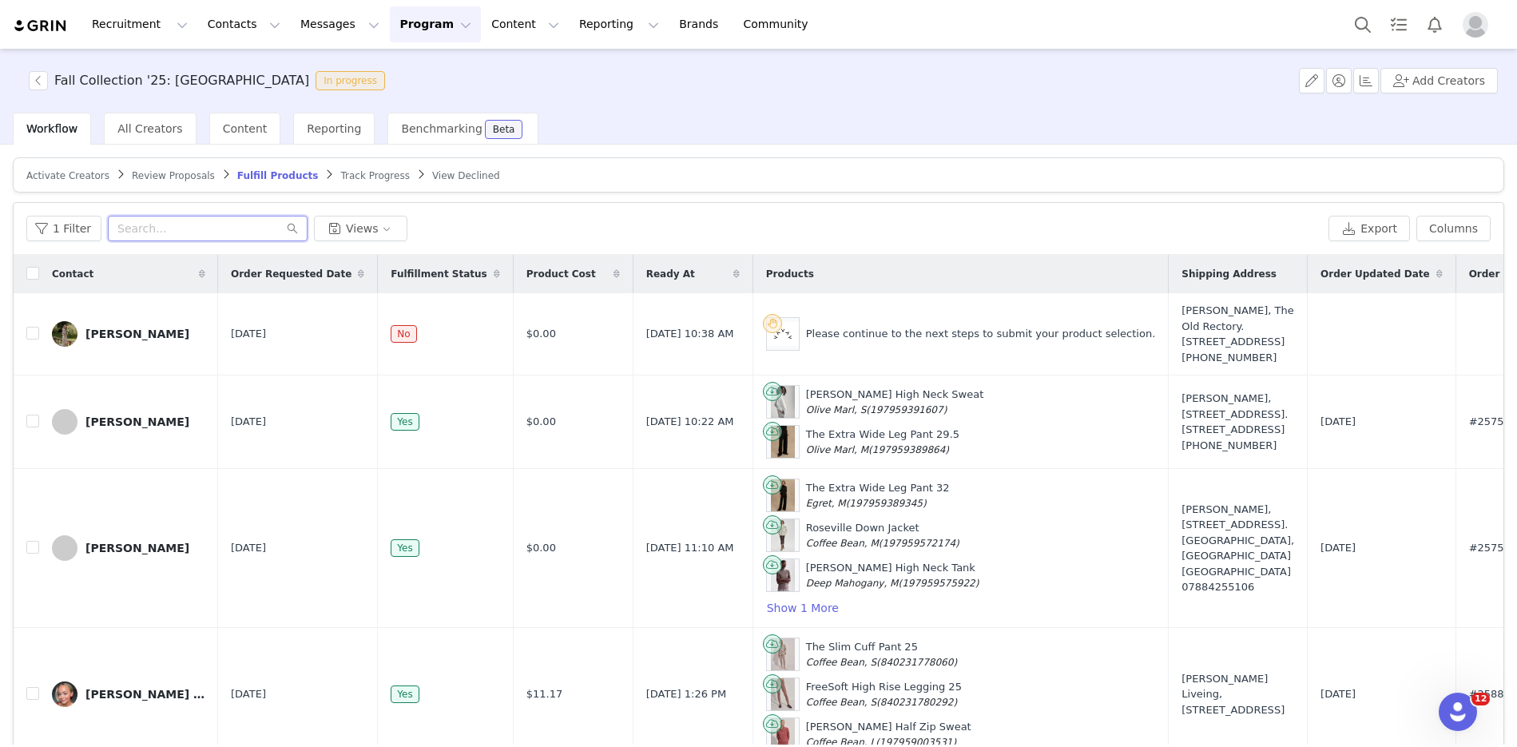
click at [178, 224] on input "text" at bounding box center [208, 229] width 200 height 26
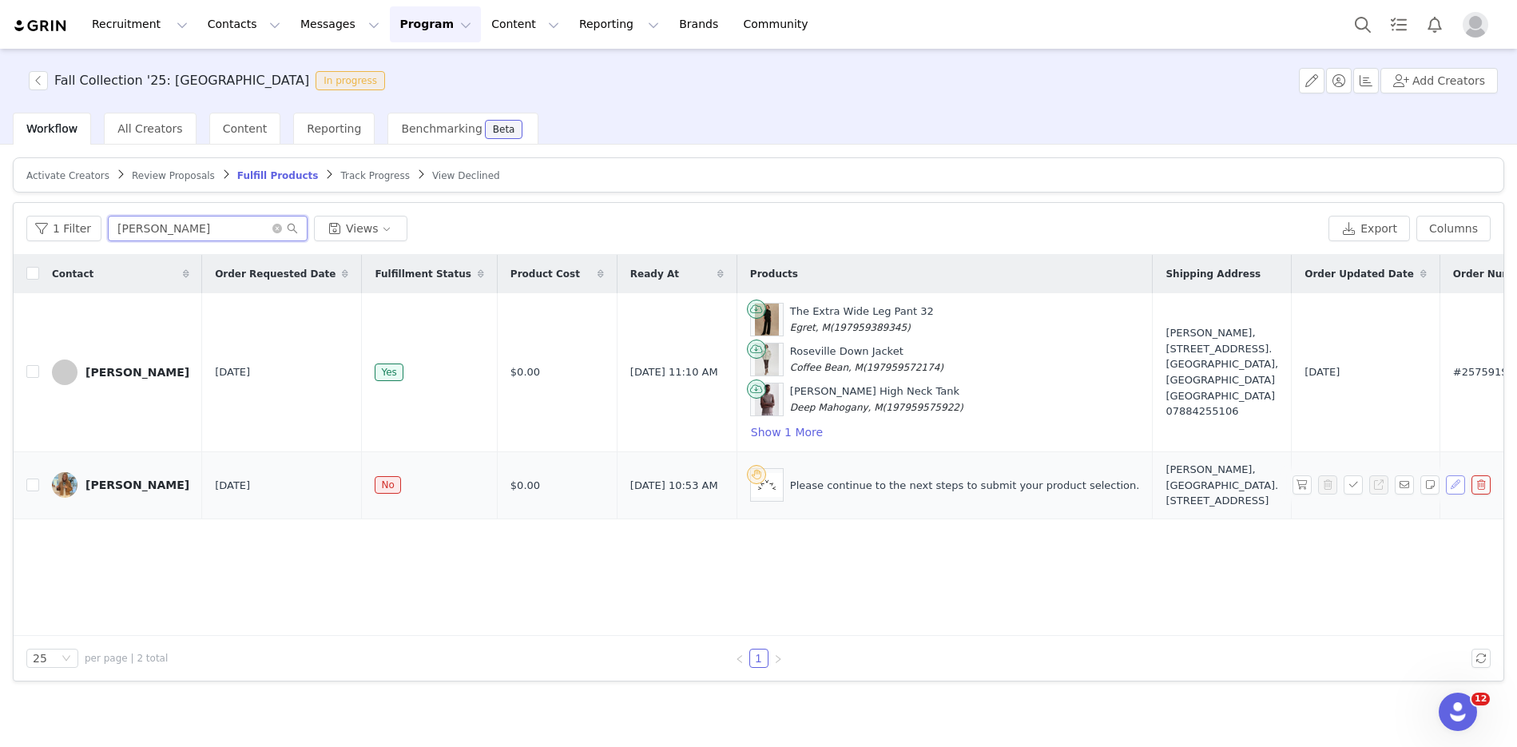
type input "[PERSON_NAME]"
click at [1213, 494] on button "button" at bounding box center [1454, 484] width 19 height 19
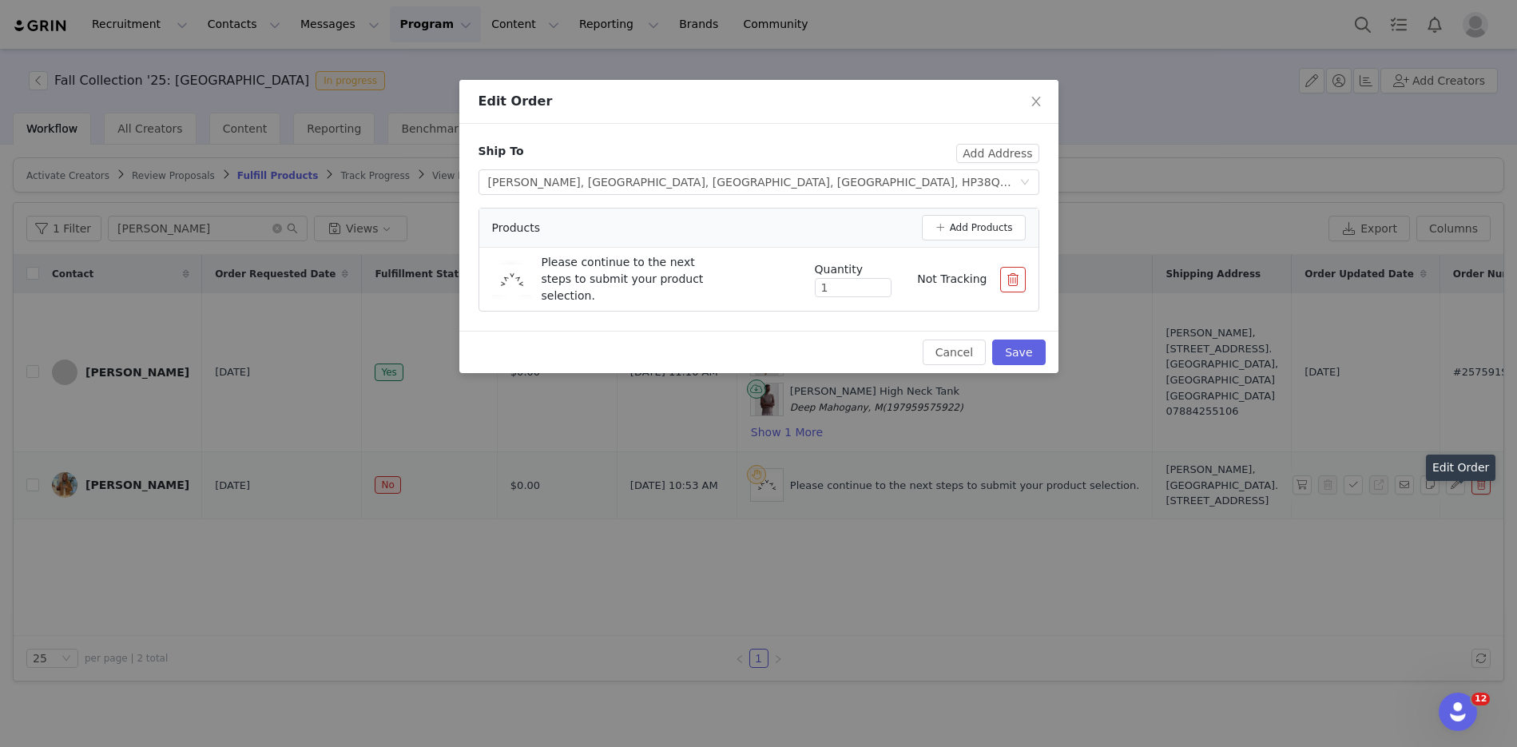
click at [1008, 285] on button "button" at bounding box center [1013, 280] width 26 height 26
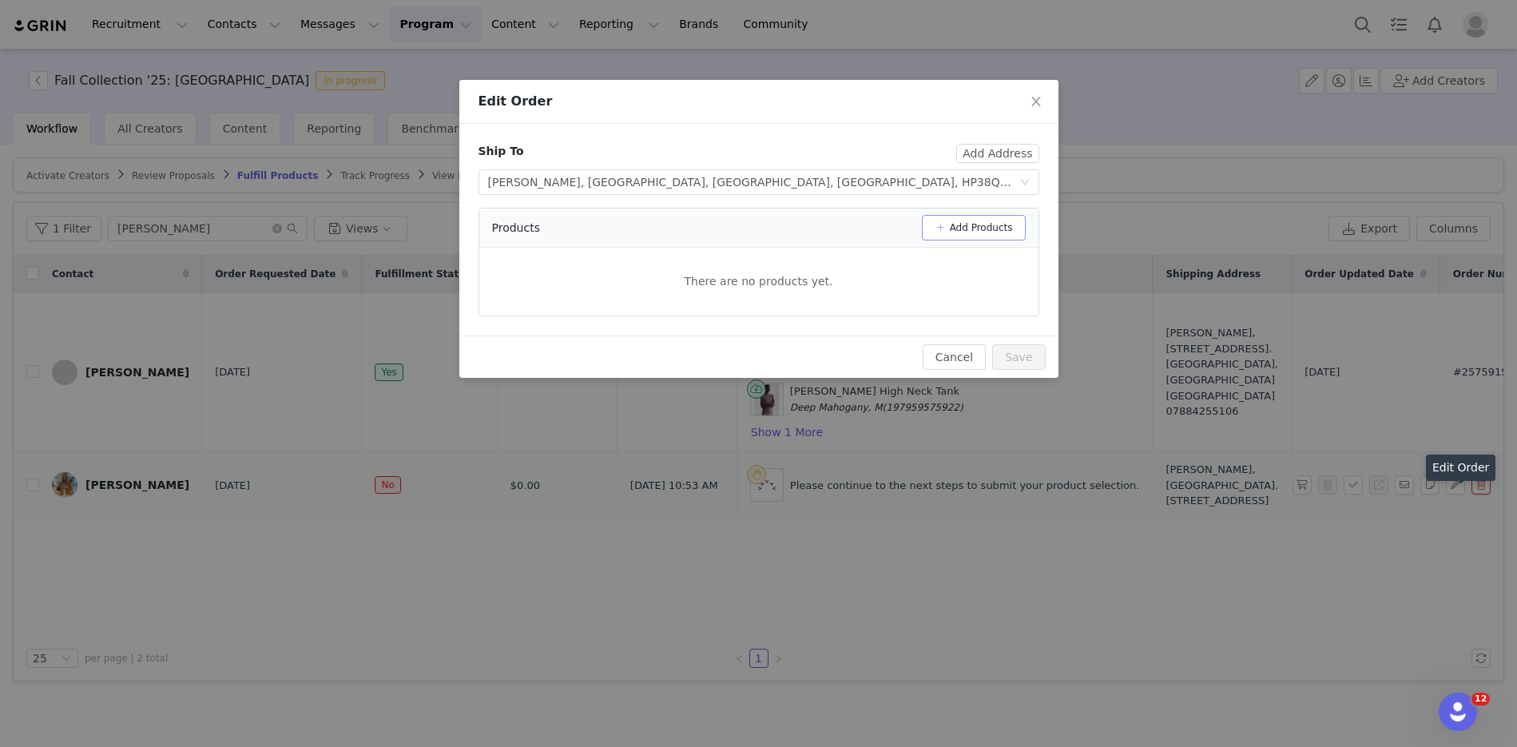
click at [958, 236] on button "Add Products" at bounding box center [974, 228] width 104 height 26
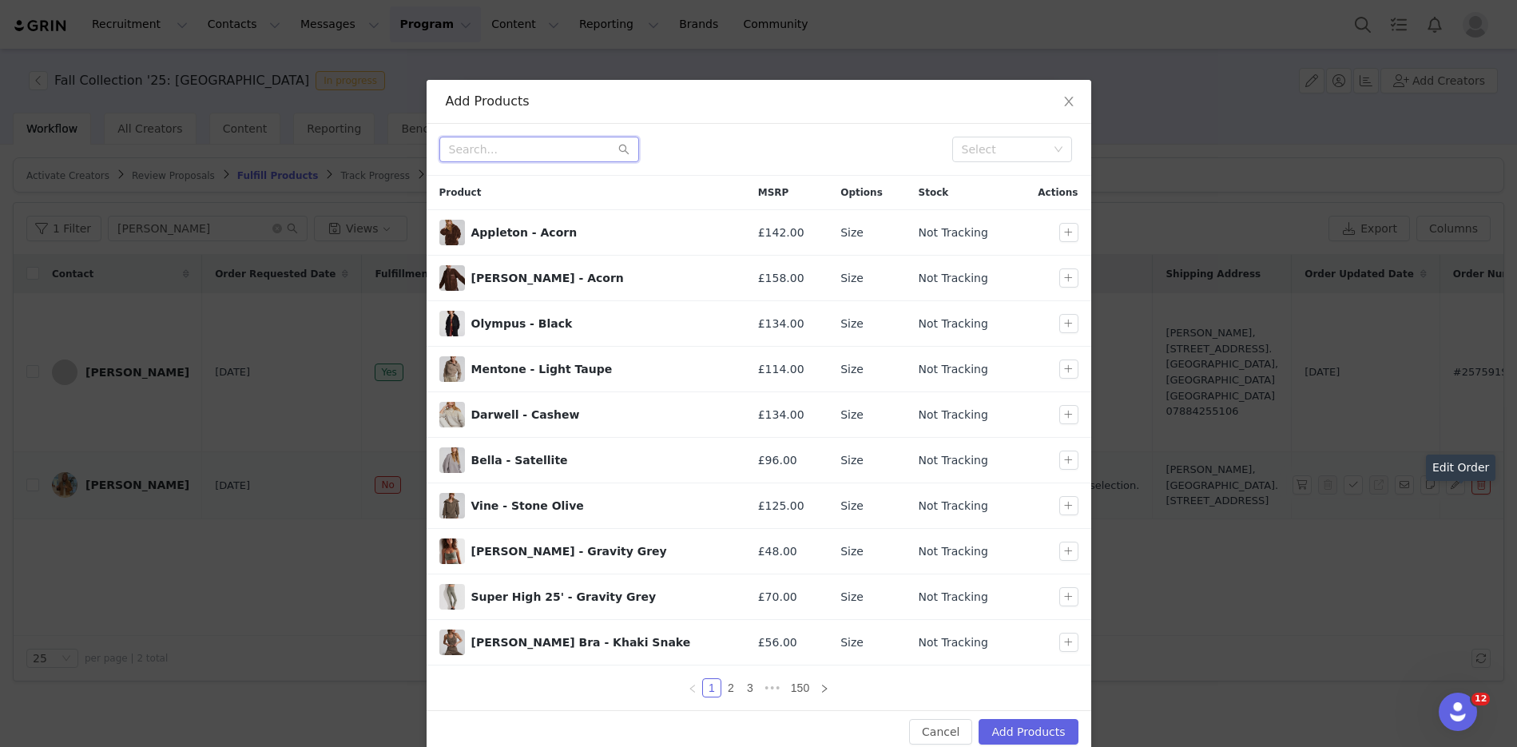
click at [554, 146] on input "text" at bounding box center [539, 150] width 200 height 26
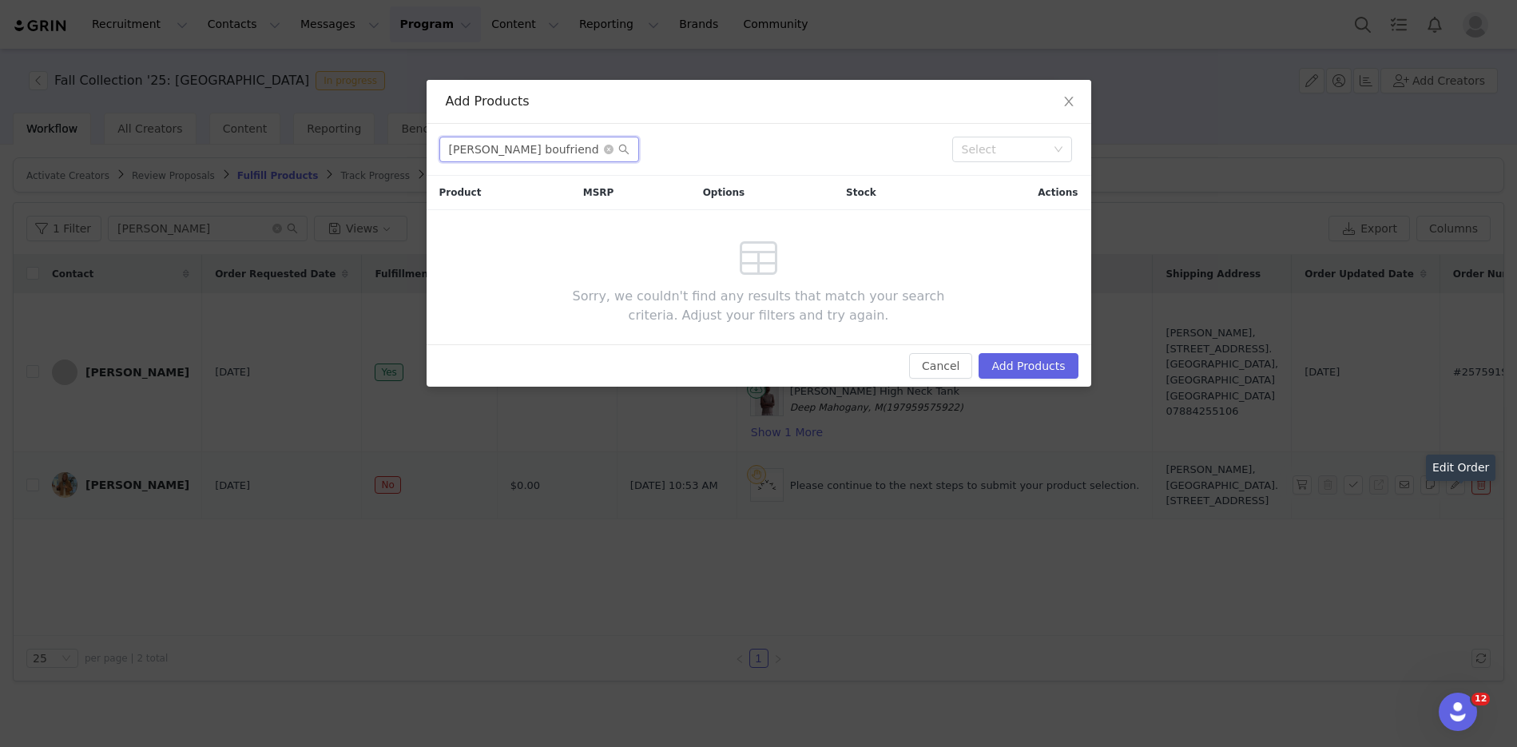
click at [514, 149] on input "[PERSON_NAME] boufriend" at bounding box center [539, 150] width 200 height 26
drag, startPoint x: 545, startPoint y: 154, endPoint x: 491, endPoint y: 146, distance: 54.9
click at [491, 146] on input "[PERSON_NAME] boyfriend" at bounding box center [539, 150] width 200 height 26
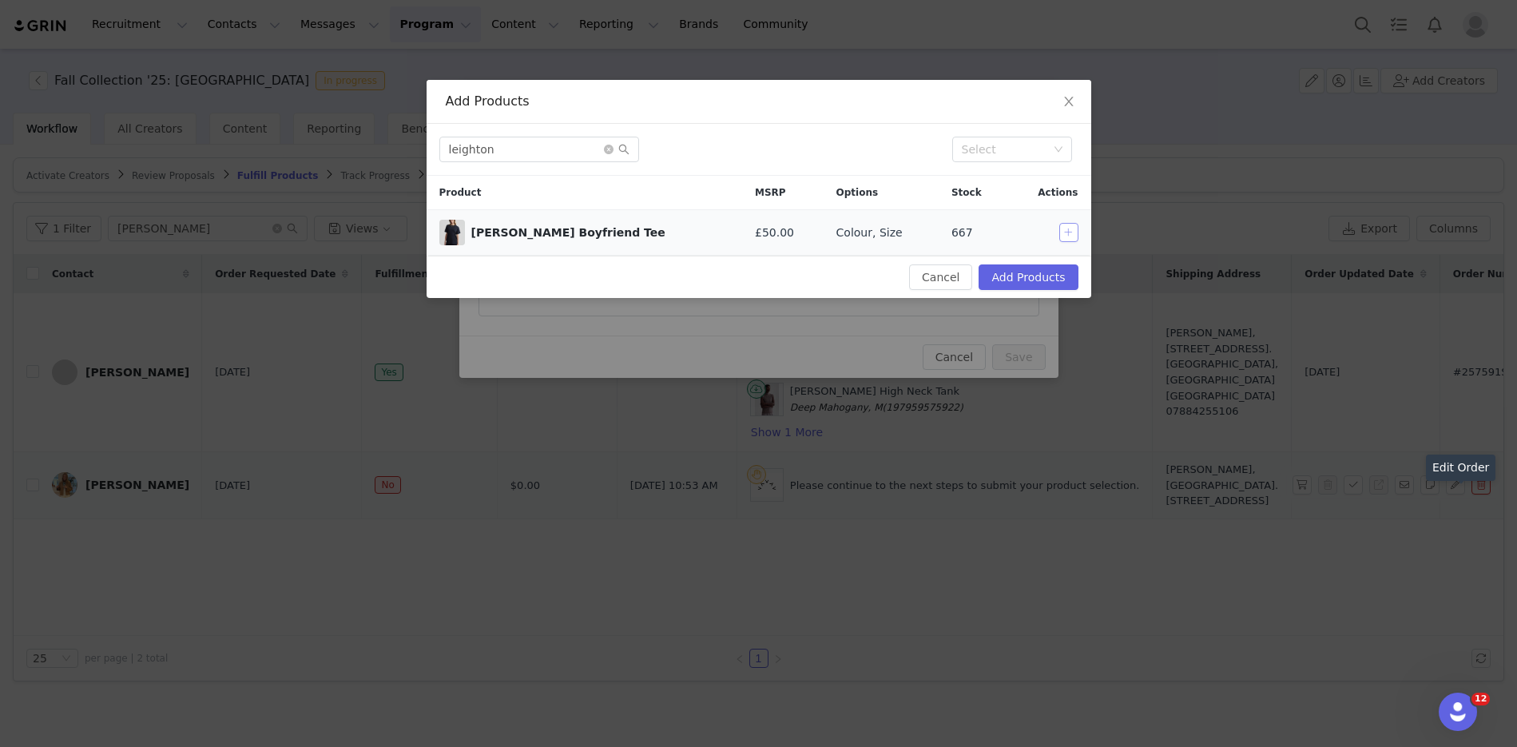
click at [1071, 239] on button "button" at bounding box center [1068, 232] width 19 height 19
drag, startPoint x: 545, startPoint y: 157, endPoint x: 388, endPoint y: 157, distance: 157.3
click at [388, 157] on div "Add Products leighton Select Product MSRP Options Stock Actions Leighton Boyfri…" at bounding box center [758, 373] width 1517 height 747
drag, startPoint x: 520, startPoint y: 149, endPoint x: 437, endPoint y: 149, distance: 83.1
click at [437, 149] on div "leighton Select" at bounding box center [758, 150] width 664 height 52
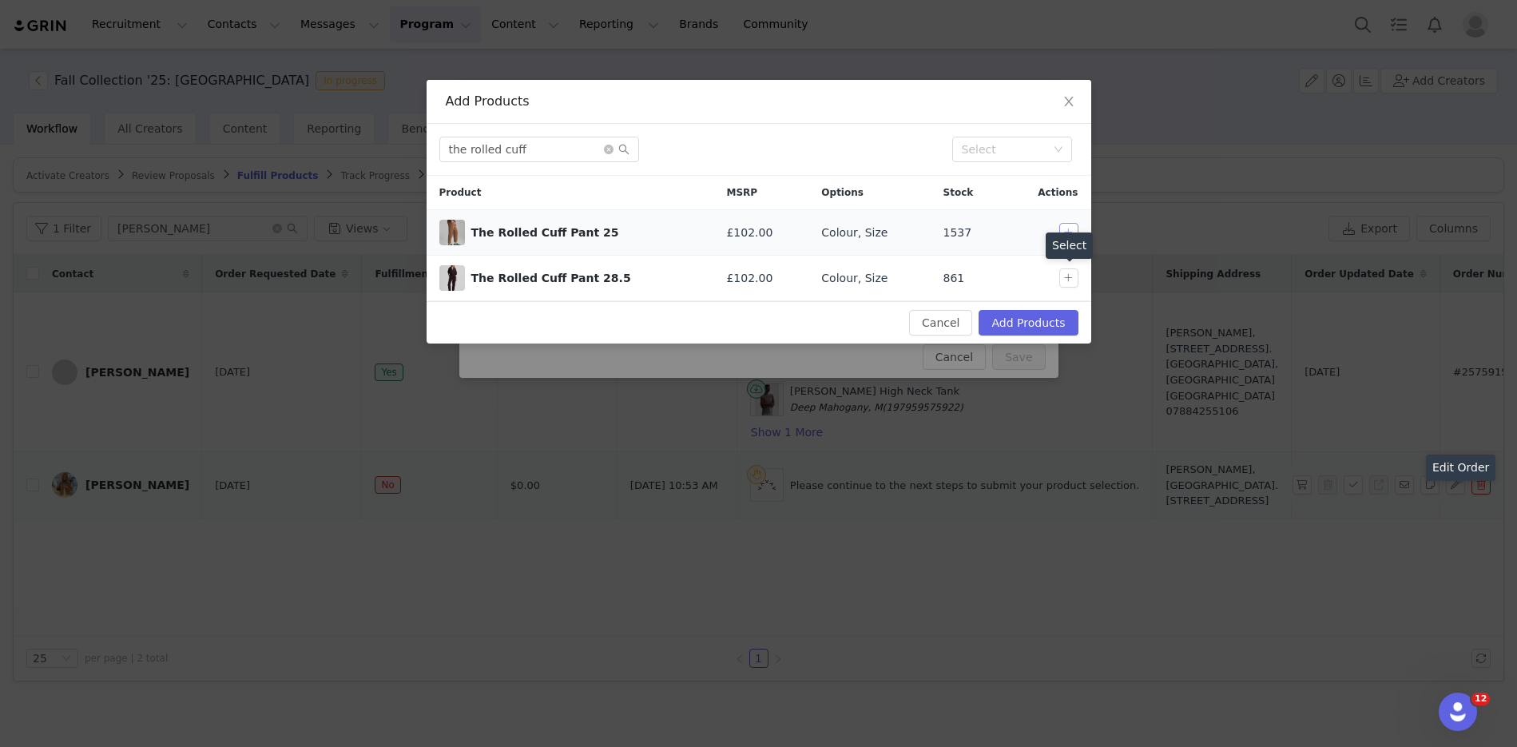
click at [1073, 227] on button "button" at bounding box center [1068, 232] width 19 height 19
drag, startPoint x: 546, startPoint y: 152, endPoint x: 356, endPoint y: 152, distance: 190.1
click at [356, 152] on div "Add Products the rolled cuff Select Product MSRP Options Stock Actions The Roll…" at bounding box center [758, 373] width 1517 height 747
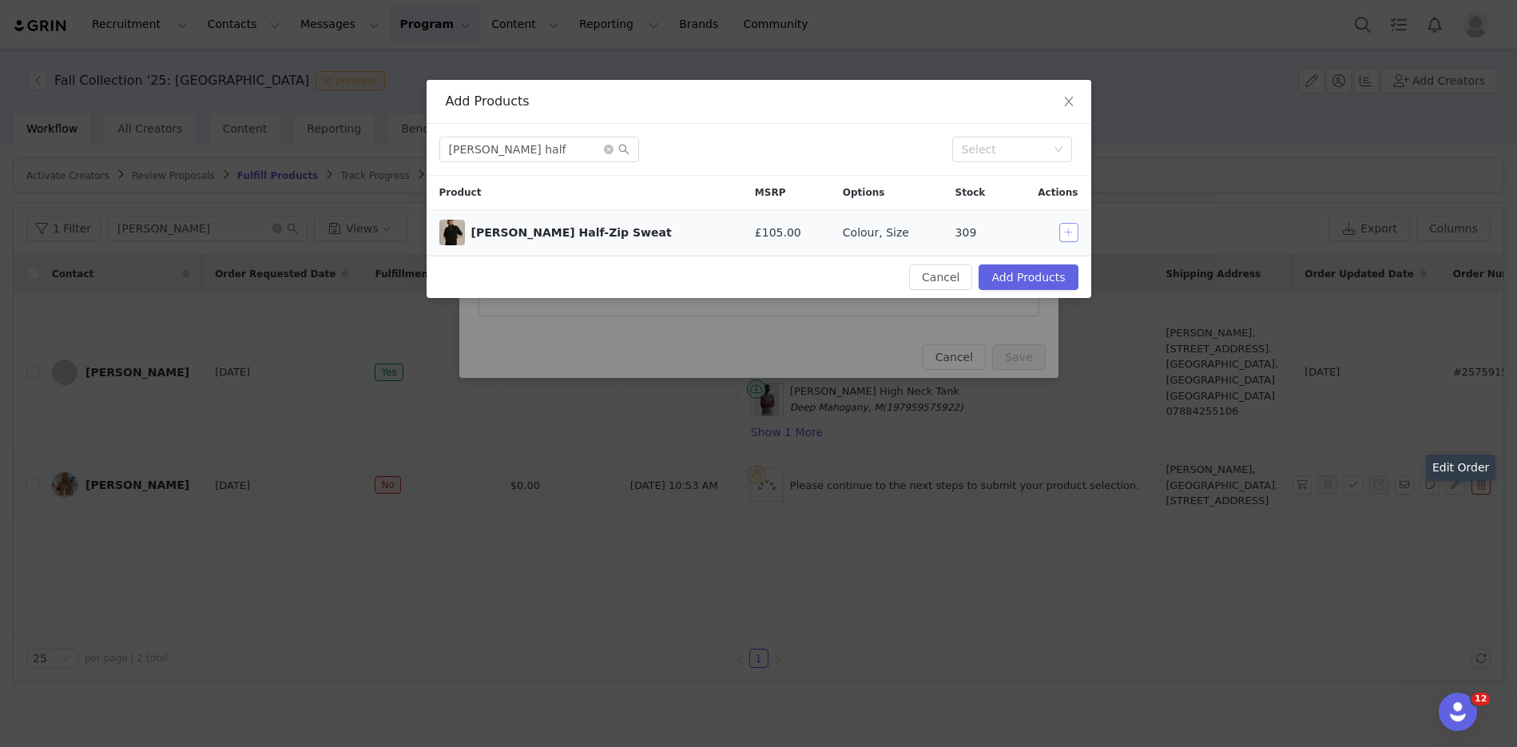
click at [1066, 234] on button "button" at bounding box center [1068, 232] width 19 height 19
drag, startPoint x: 530, startPoint y: 145, endPoint x: 410, endPoint y: 145, distance: 119.8
click at [410, 145] on div "Add Products [PERSON_NAME] half Select Product MSRP Options Stock Actions [PERS…" at bounding box center [758, 373] width 1517 height 747
type input "[PERSON_NAME] high neck"
click at [1066, 239] on button "button" at bounding box center [1068, 232] width 19 height 19
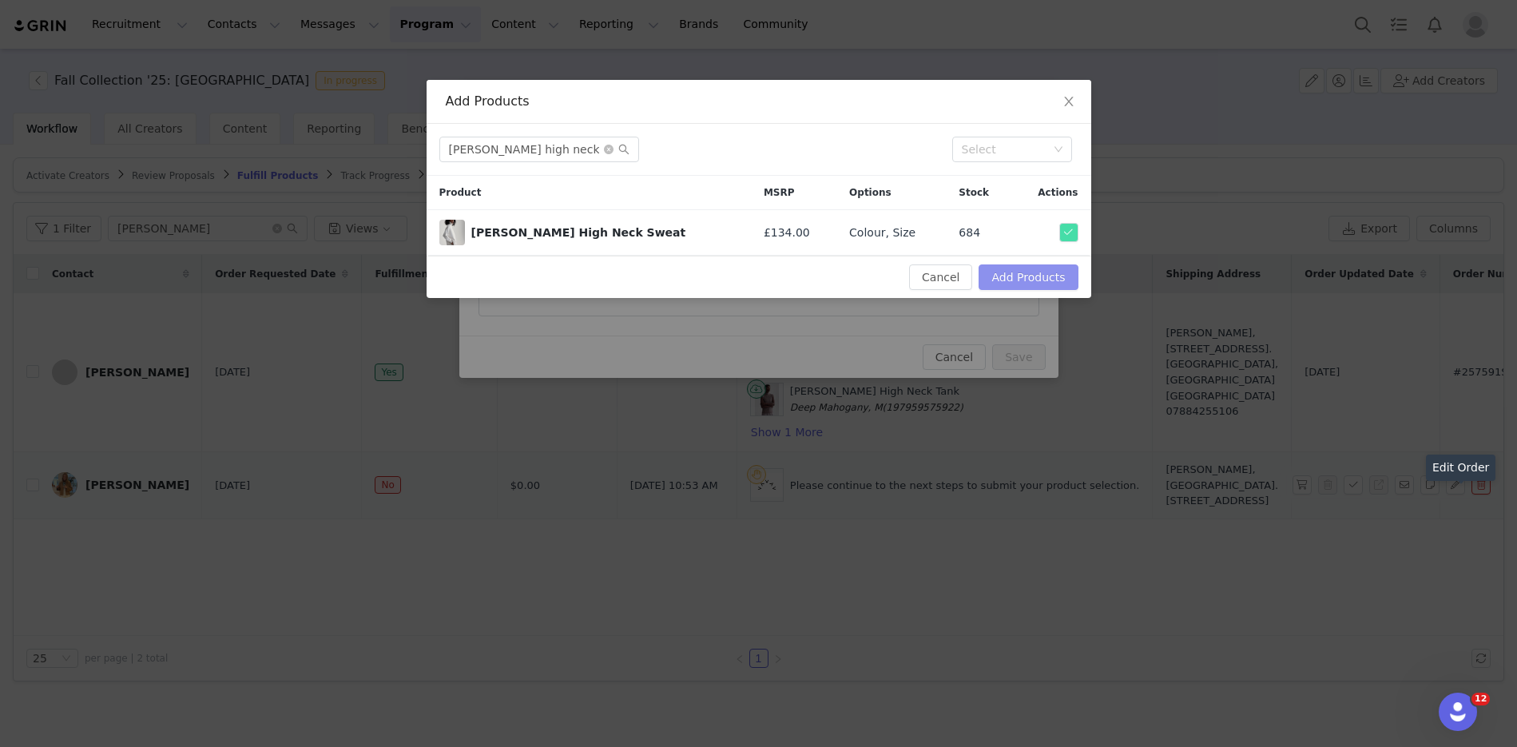
click at [1045, 266] on button "Add Products" at bounding box center [1027, 277] width 99 height 26
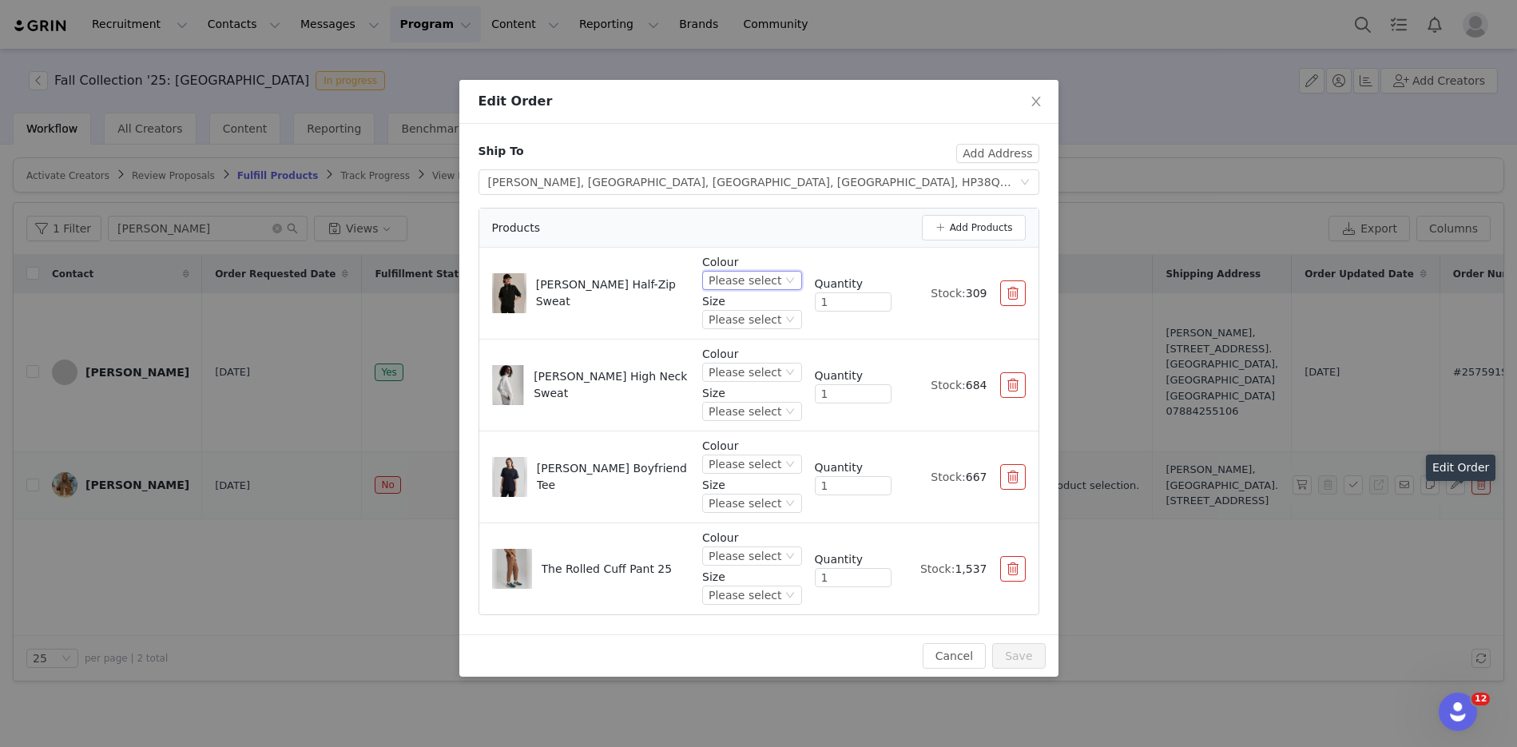
click at [774, 280] on div "Please select" at bounding box center [744, 281] width 73 height 18
click at [754, 386] on li "Dark Resin Green" at bounding box center [754, 386] width 94 height 26
click at [730, 315] on div "Please select" at bounding box center [720, 320] width 73 height 18
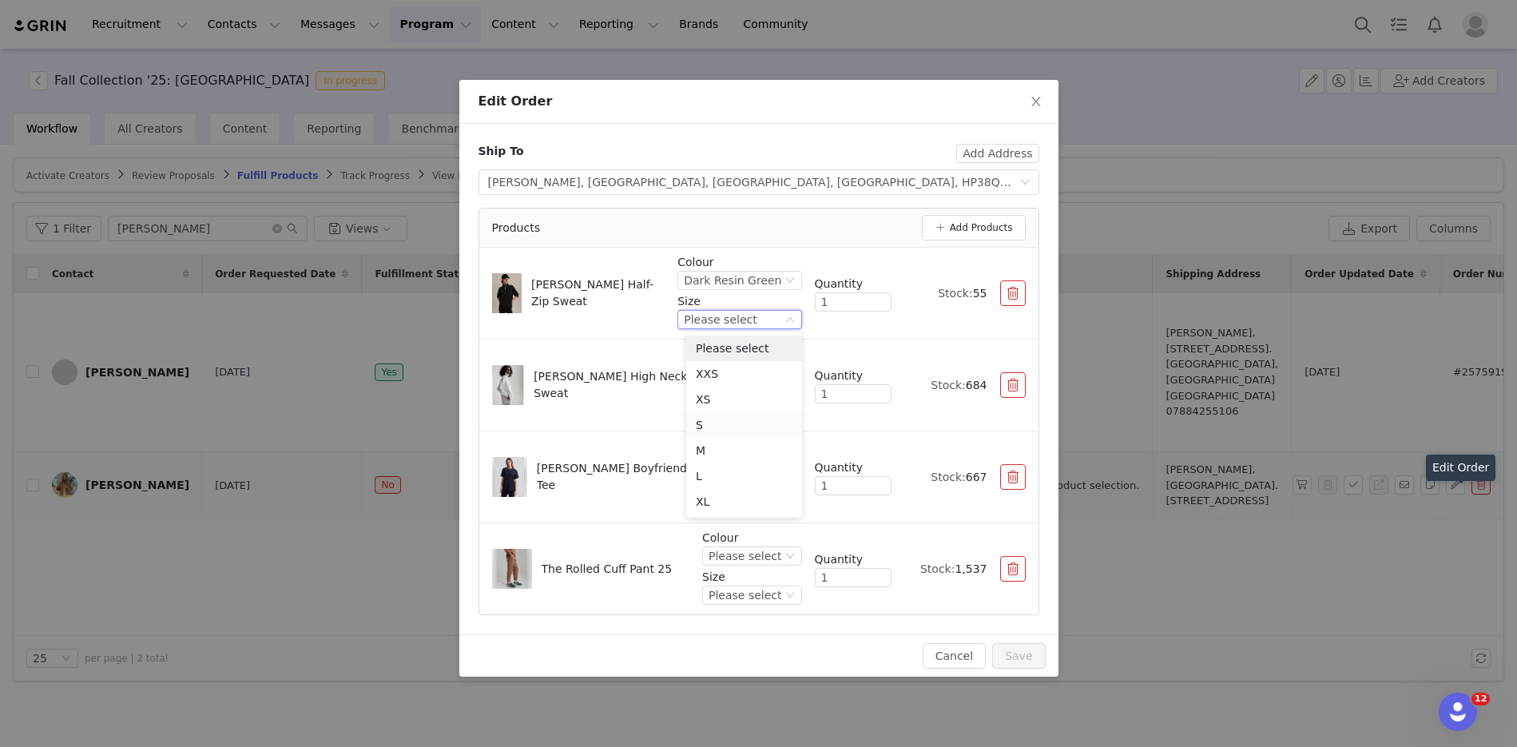
click at [709, 420] on li "S" at bounding box center [744, 425] width 116 height 26
click at [747, 367] on div "Please select" at bounding box center [744, 372] width 73 height 18
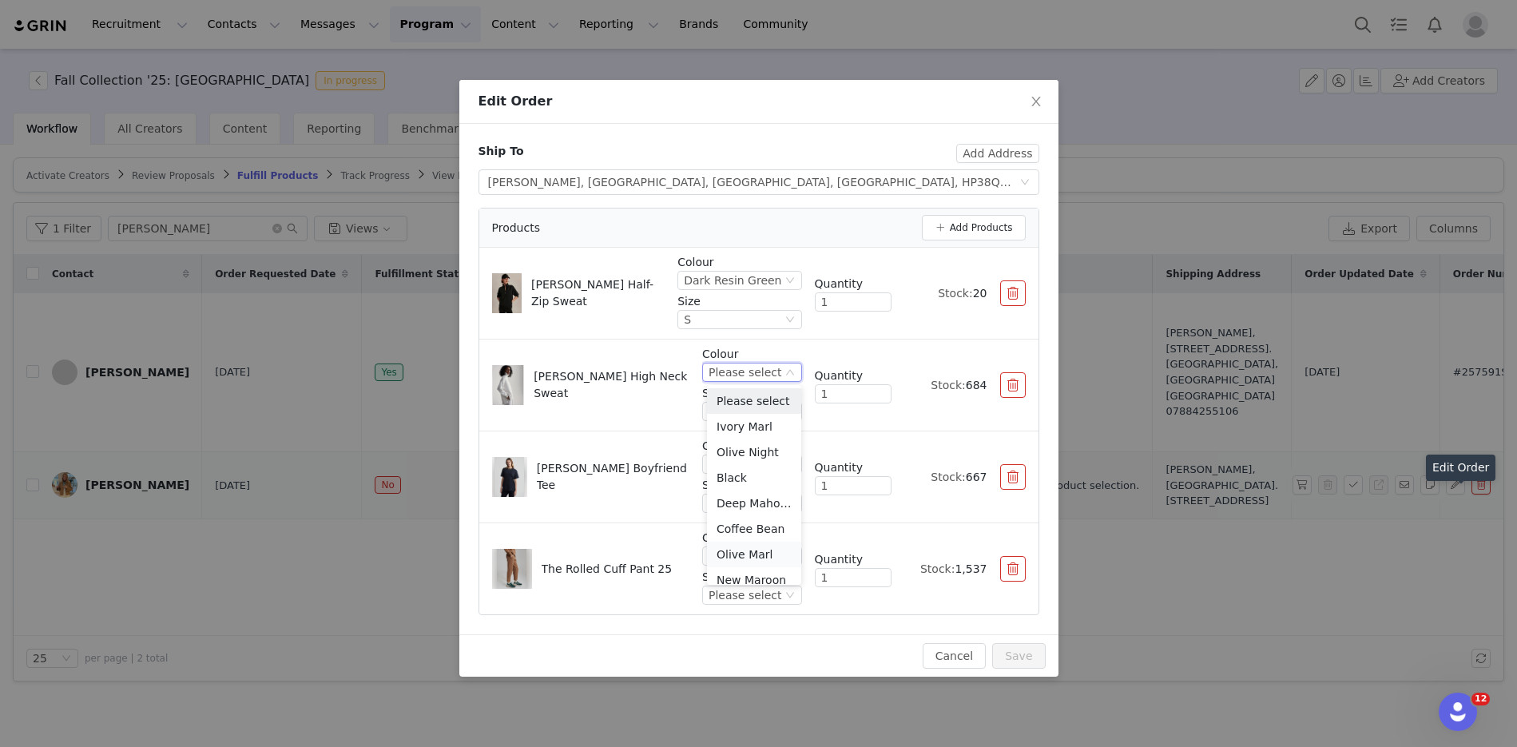
click at [753, 555] on li "Olive Marl" at bounding box center [754, 554] width 94 height 26
click at [748, 406] on div "Please select" at bounding box center [744, 411] width 73 height 18
click at [734, 510] on li "S" at bounding box center [754, 517] width 94 height 26
click at [750, 462] on div "Please select" at bounding box center [744, 464] width 73 height 18
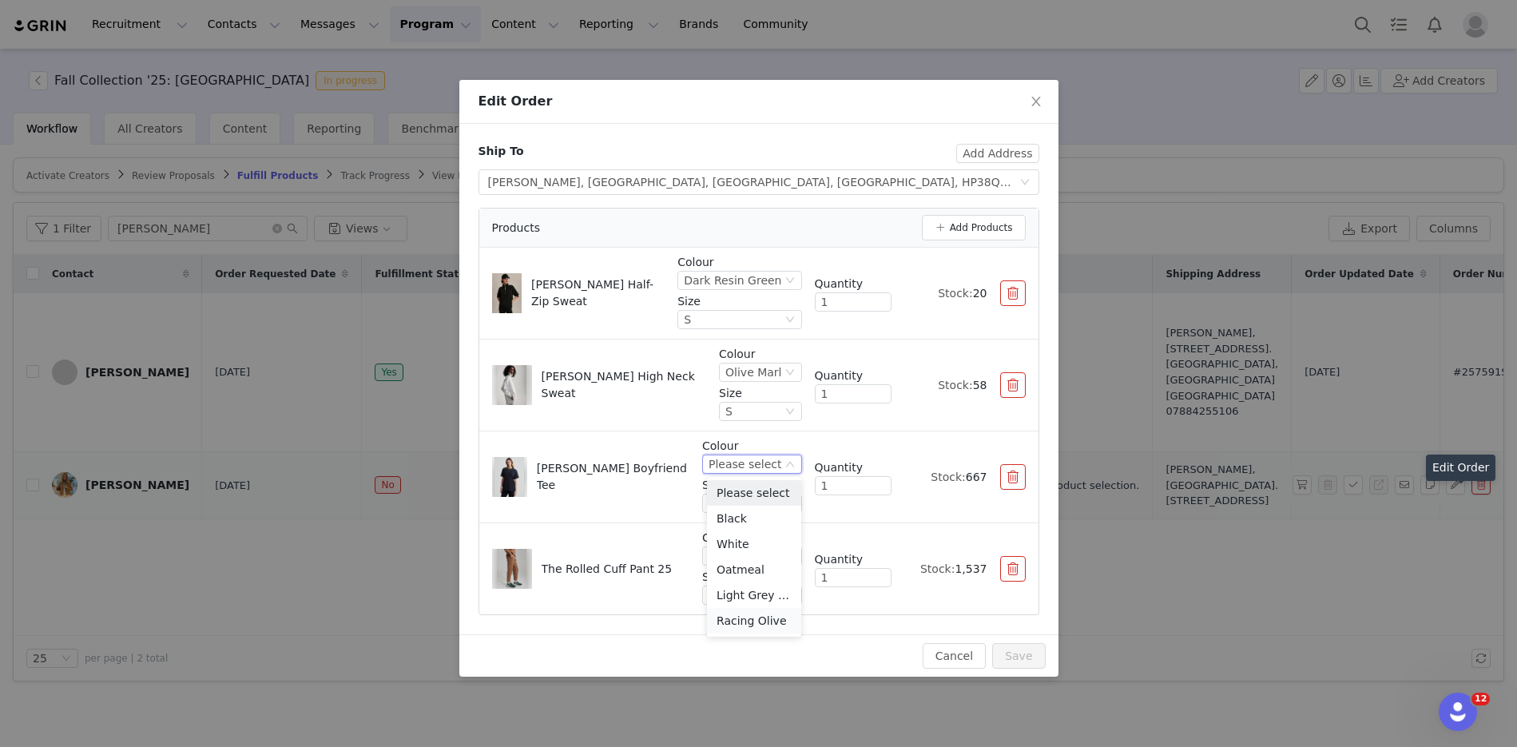
click at [750, 617] on li "Racing Olive" at bounding box center [754, 621] width 94 height 26
click at [732, 506] on div "Please select" at bounding box center [744, 503] width 73 height 18
click at [733, 603] on li "S" at bounding box center [754, 609] width 94 height 26
click at [769, 555] on div "Please select" at bounding box center [744, 556] width 73 height 18
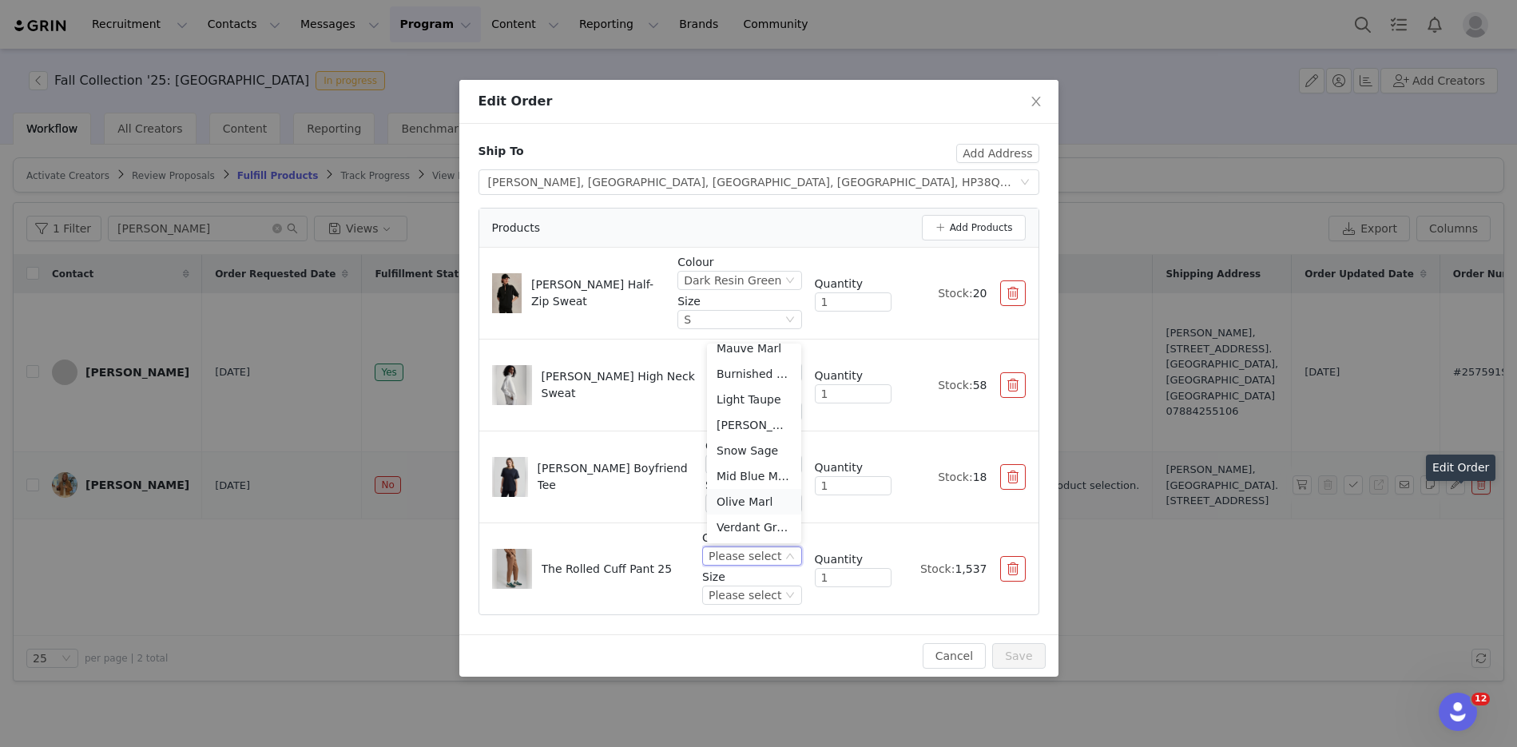
click at [747, 502] on li "Olive Marl" at bounding box center [754, 502] width 94 height 26
click at [745, 601] on div "Please select" at bounding box center [744, 595] width 73 height 18
click at [735, 480] on li "S" at bounding box center [754, 490] width 94 height 26
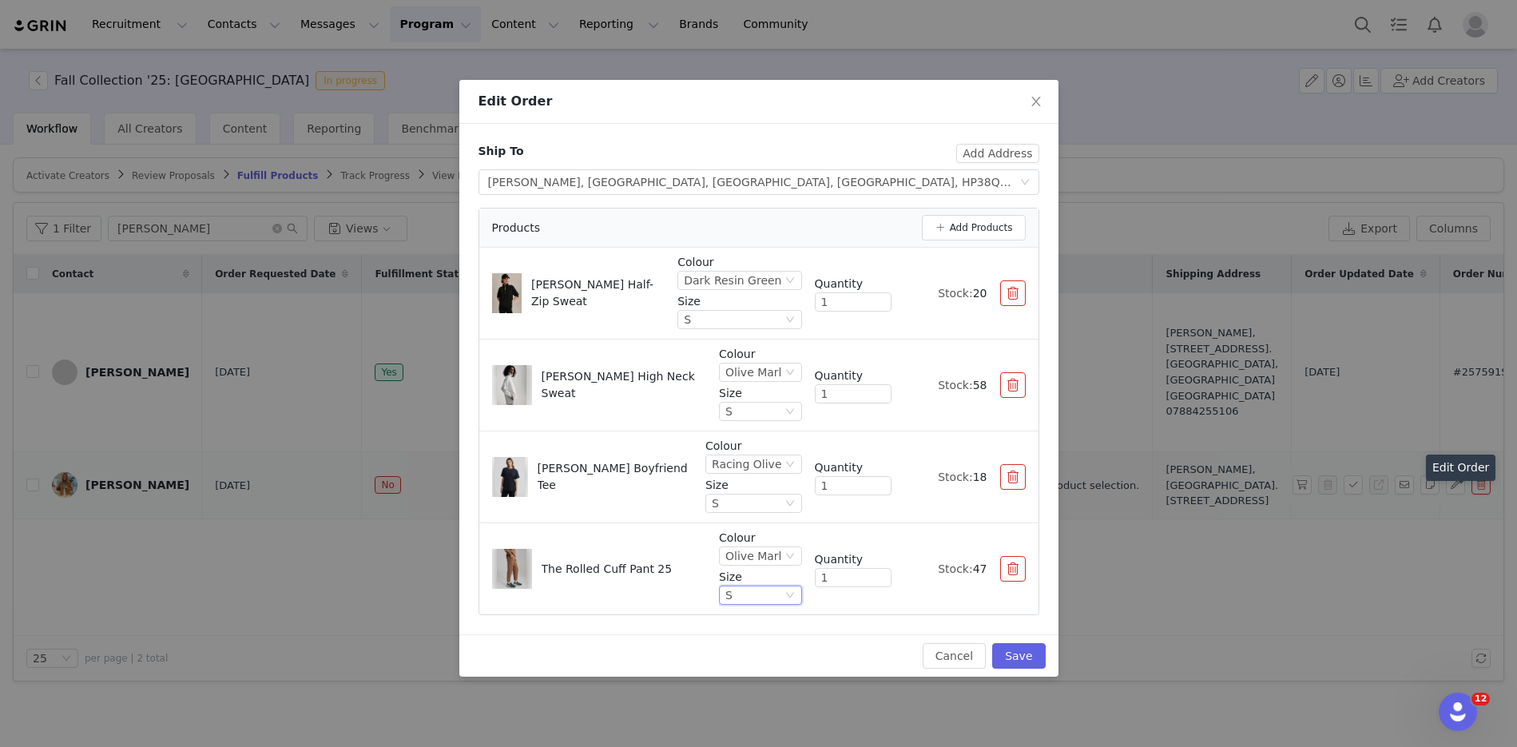
click at [656, 601] on div "The Rolled Cuff Pant 25 Colour Olive Marl Size S Quantity 1 Stock: 47" at bounding box center [758, 568] width 533 height 78
click at [767, 589] on div "S" at bounding box center [753, 595] width 56 height 18
click at [757, 507] on li "M" at bounding box center [762, 515] width 77 height 26
click at [1018, 651] on button "Save" at bounding box center [1018, 656] width 53 height 26
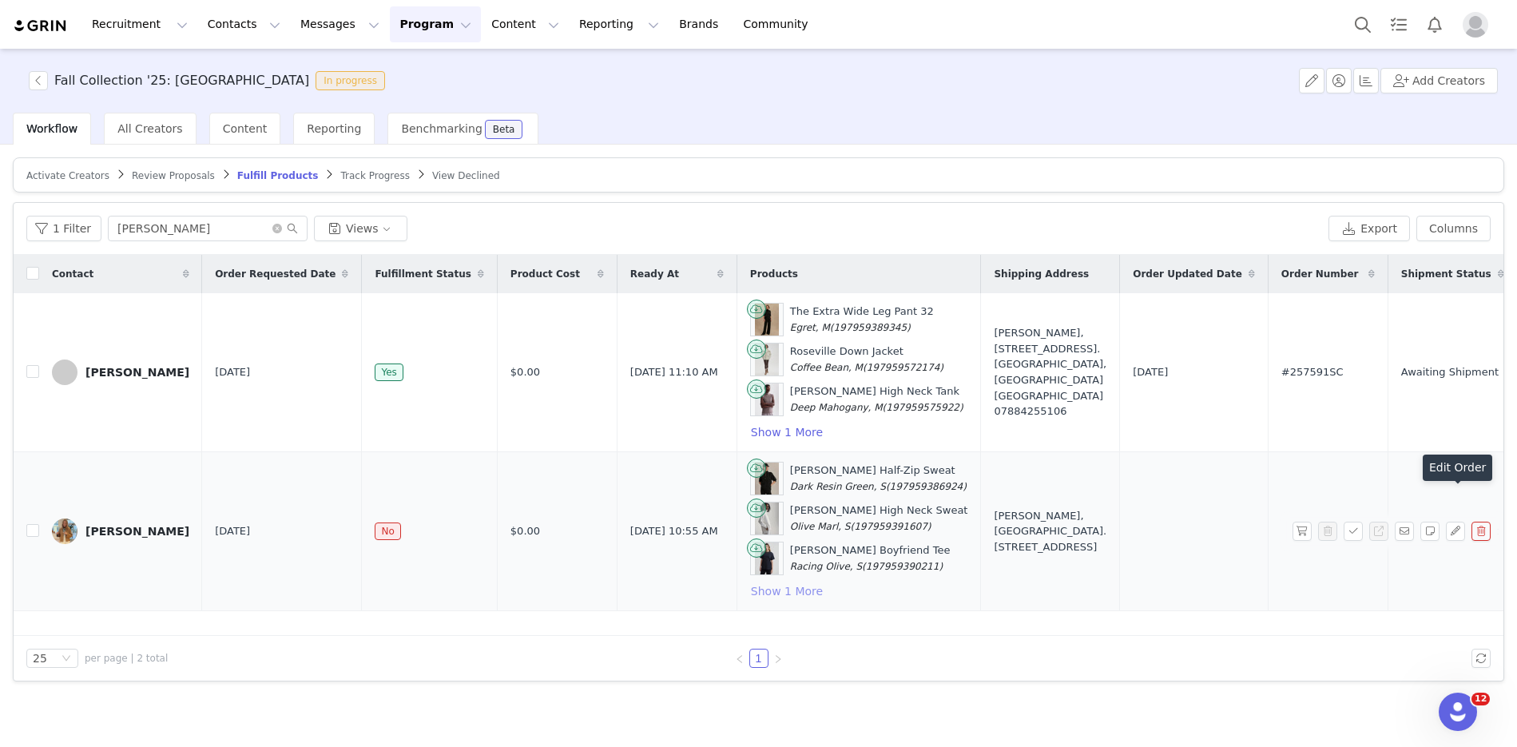
click at [756, 589] on button "Show 1 More" at bounding box center [786, 590] width 73 height 19
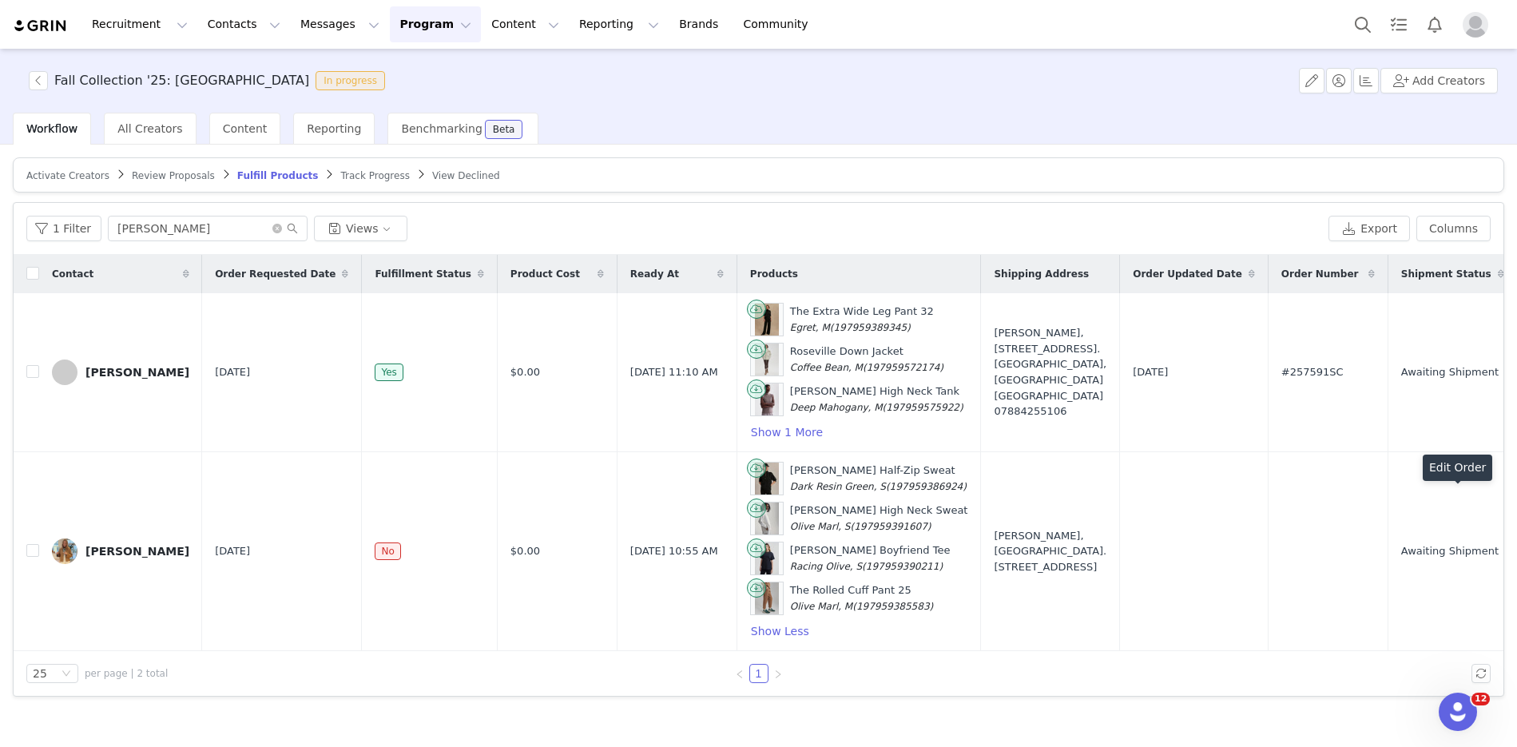
click at [1213, 549] on button "button" at bounding box center [1301, 550] width 19 height 19
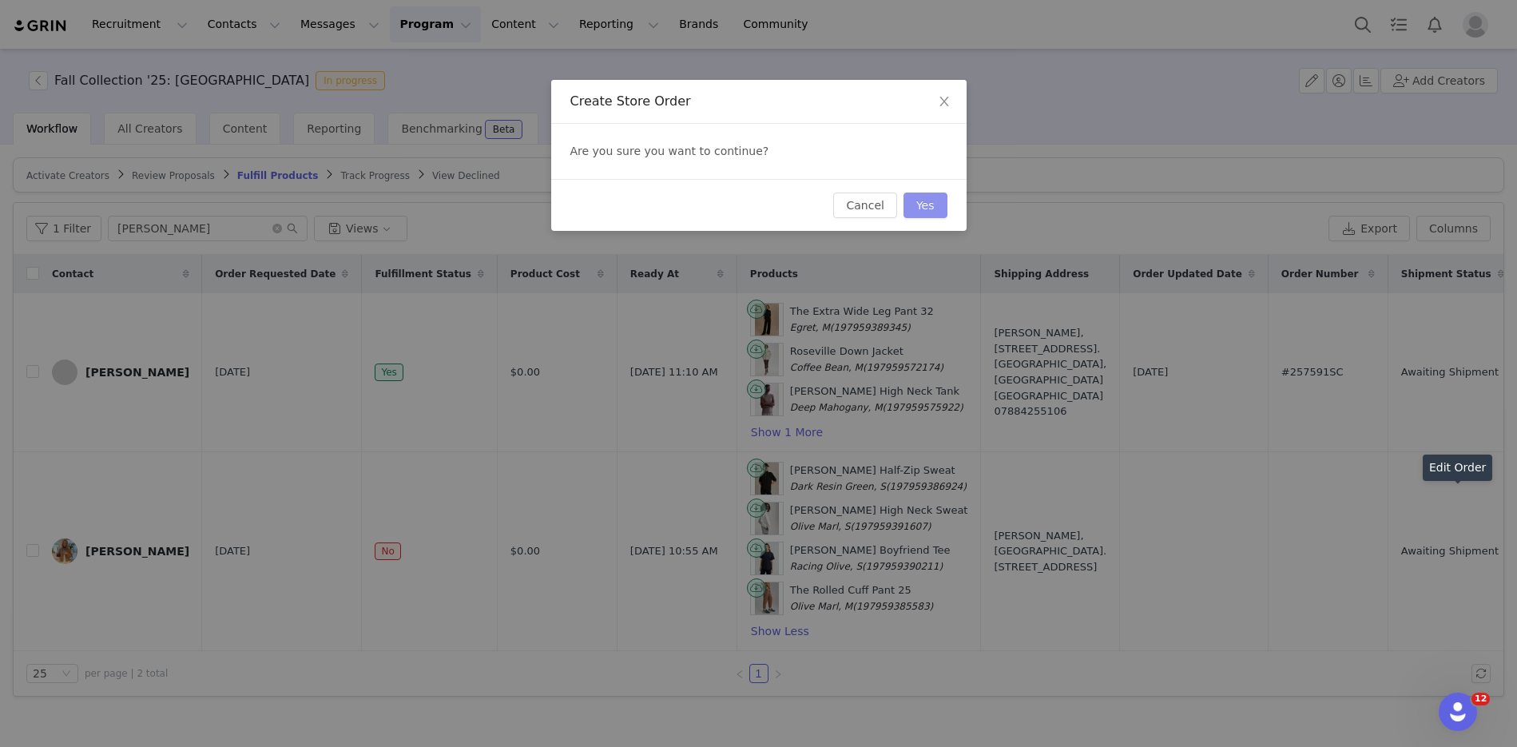
click at [915, 208] on button "Yes" at bounding box center [925, 205] width 44 height 26
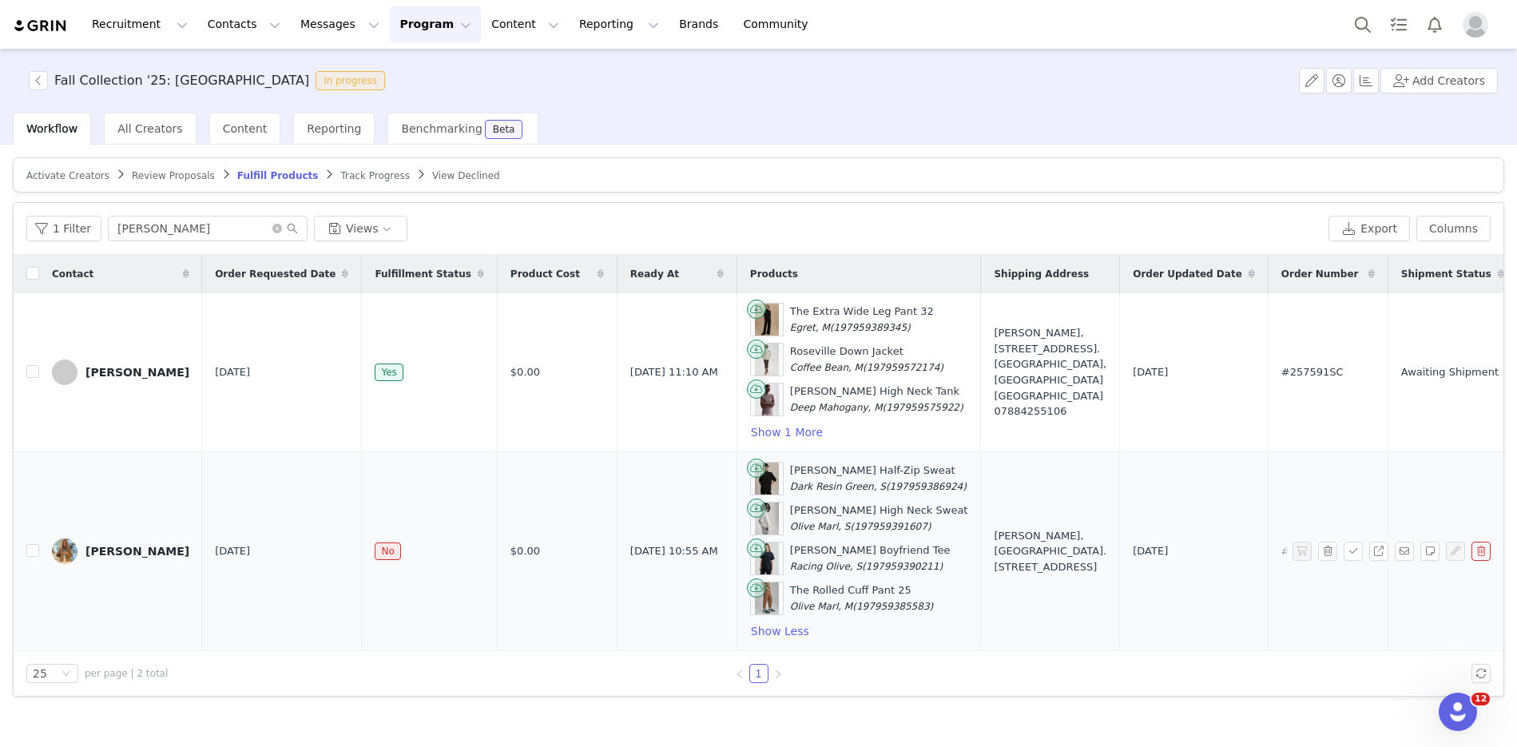
click at [993, 533] on div "[PERSON_NAME], [GEOGRAPHIC_DATA]. [STREET_ADDRESS]" at bounding box center [1049, 551] width 113 height 47
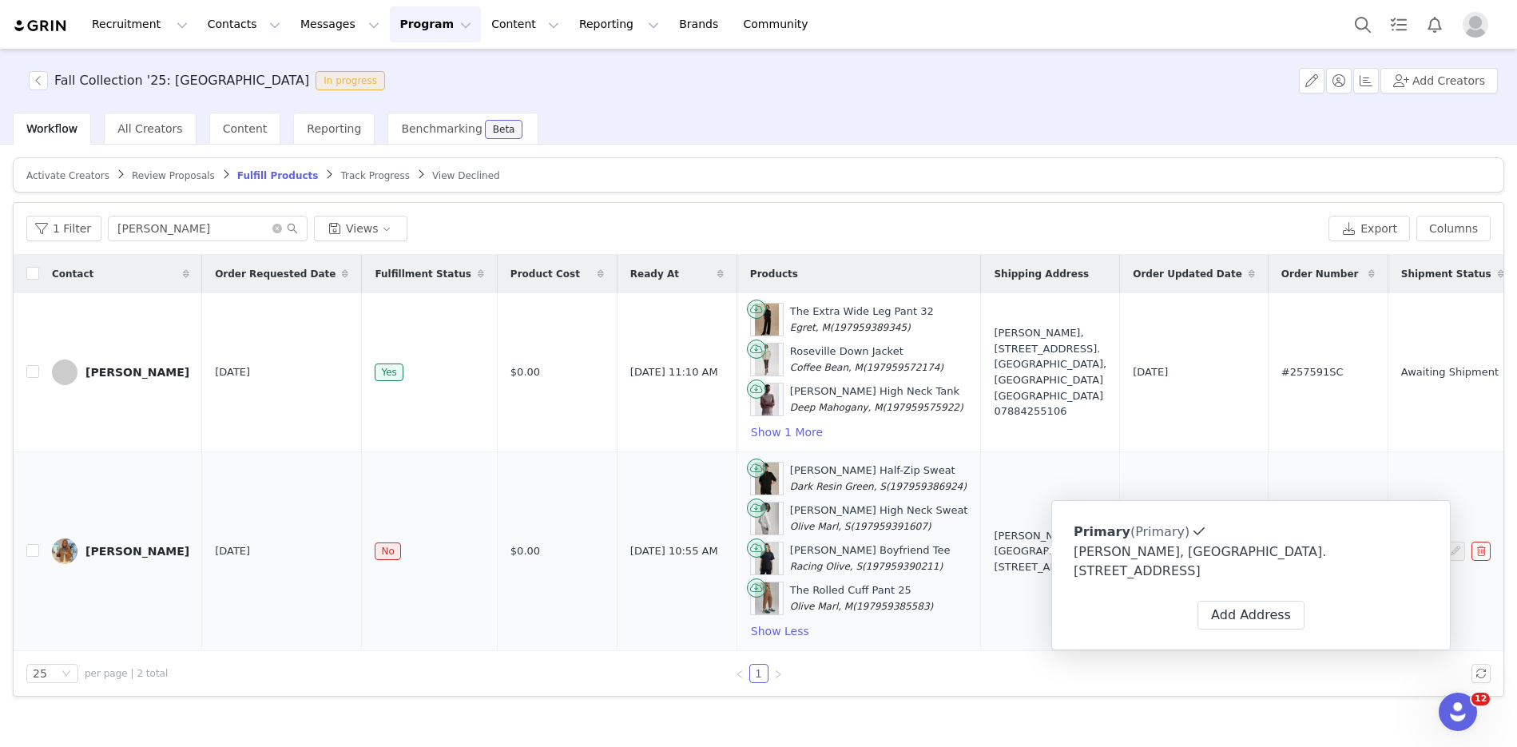
click at [1011, 624] on td "[PERSON_NAME], [GEOGRAPHIC_DATA]. [STREET_ADDRESS]" at bounding box center [1050, 551] width 139 height 199
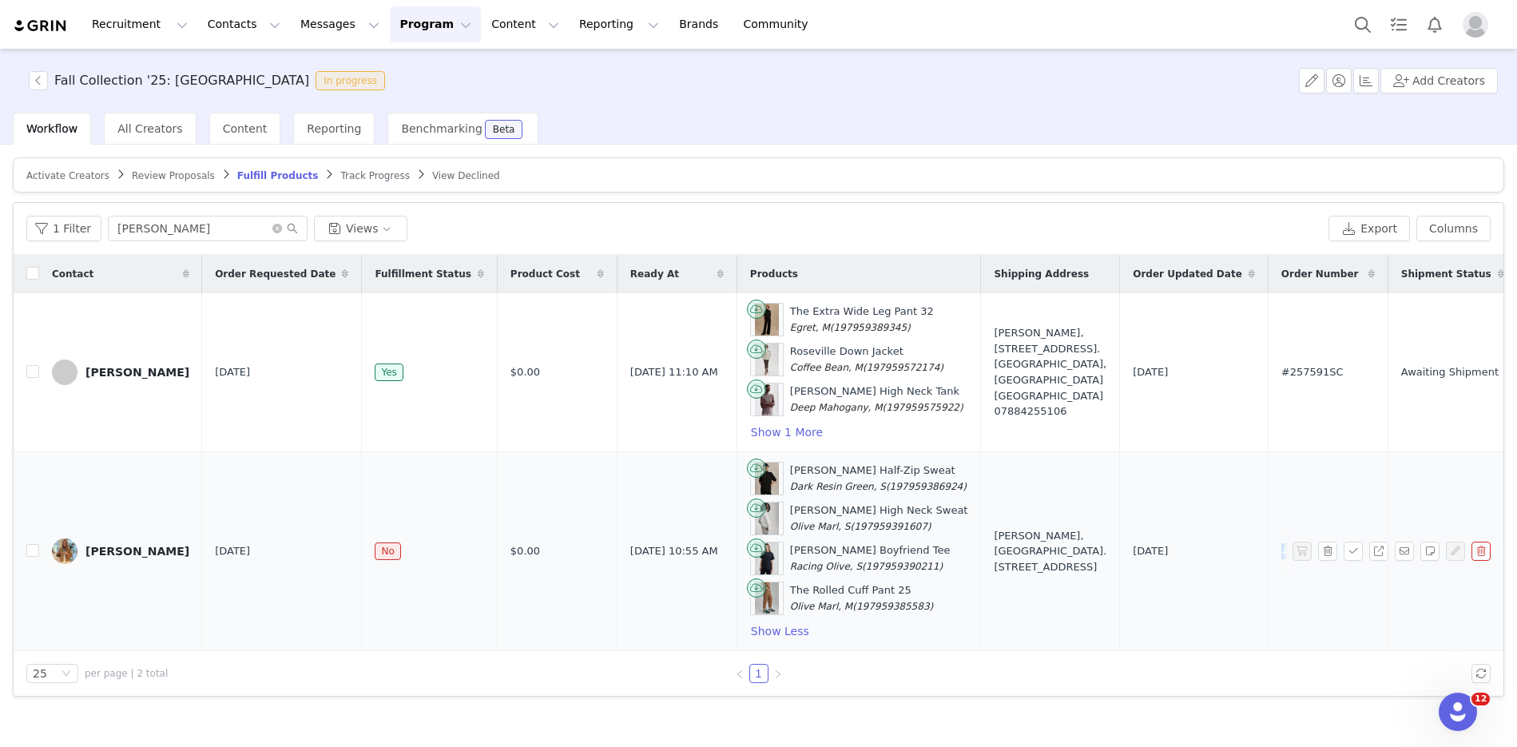
drag, startPoint x: 1270, startPoint y: 549, endPoint x: 1202, endPoint y: 550, distance: 67.9
click at [1213, 550] on td "#259426SC" at bounding box center [1327, 551] width 120 height 199
copy span "#259426SC"
